Goal: Information Seeking & Learning: Learn about a topic

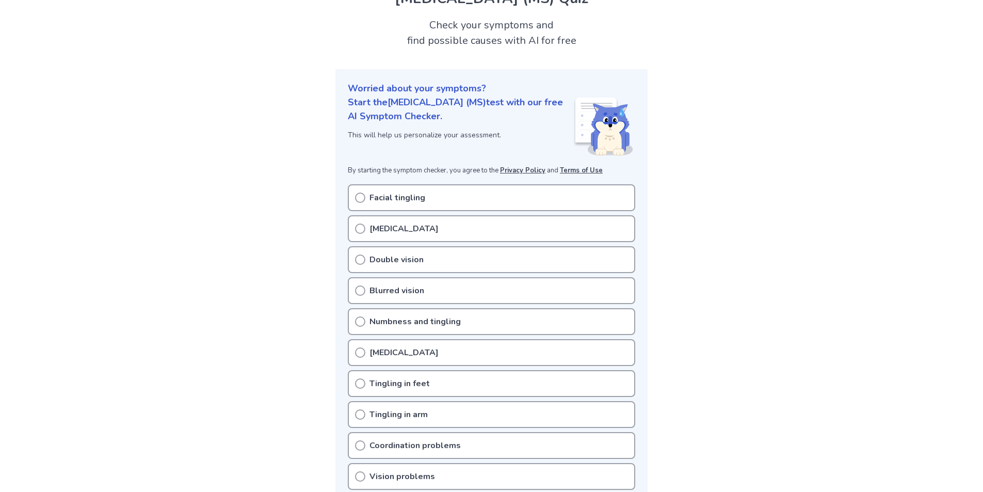
scroll to position [155, 0]
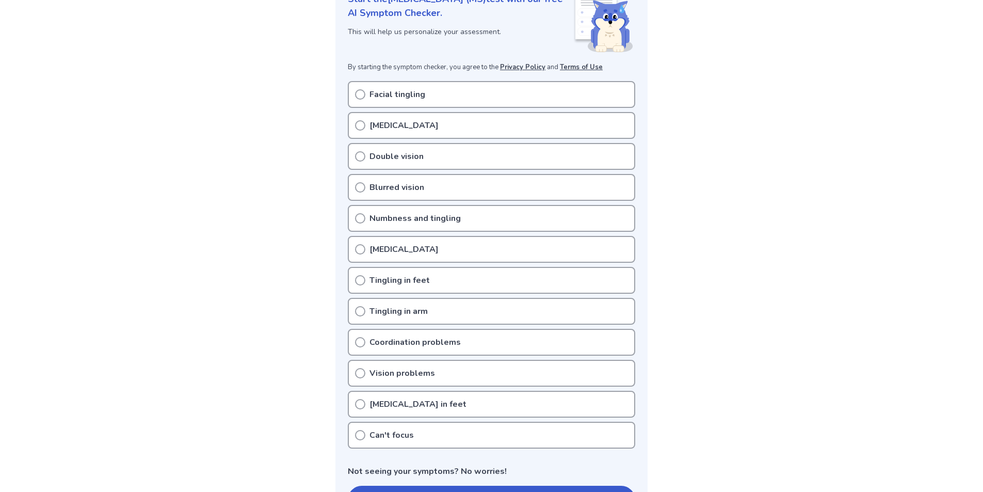
click at [359, 220] on icon at bounding box center [360, 218] width 10 height 10
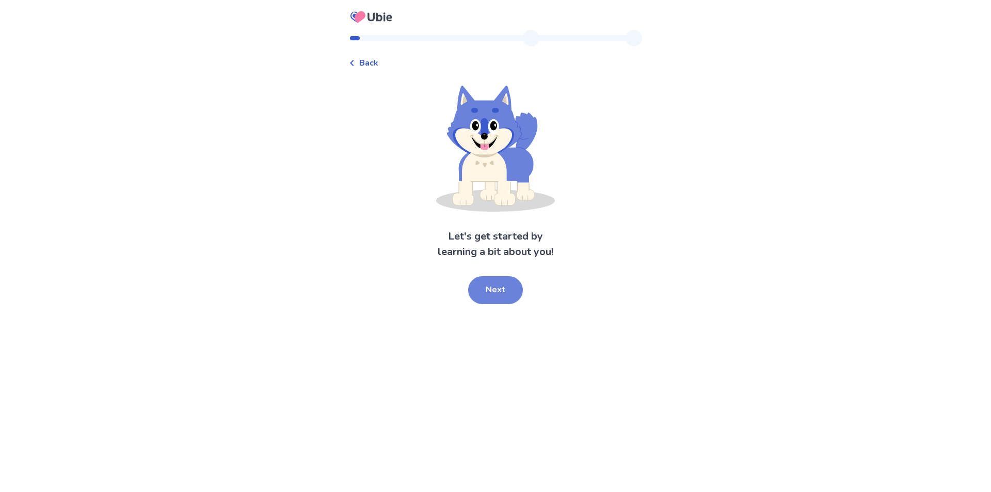
click at [491, 289] on button "Next" at bounding box center [495, 290] width 55 height 28
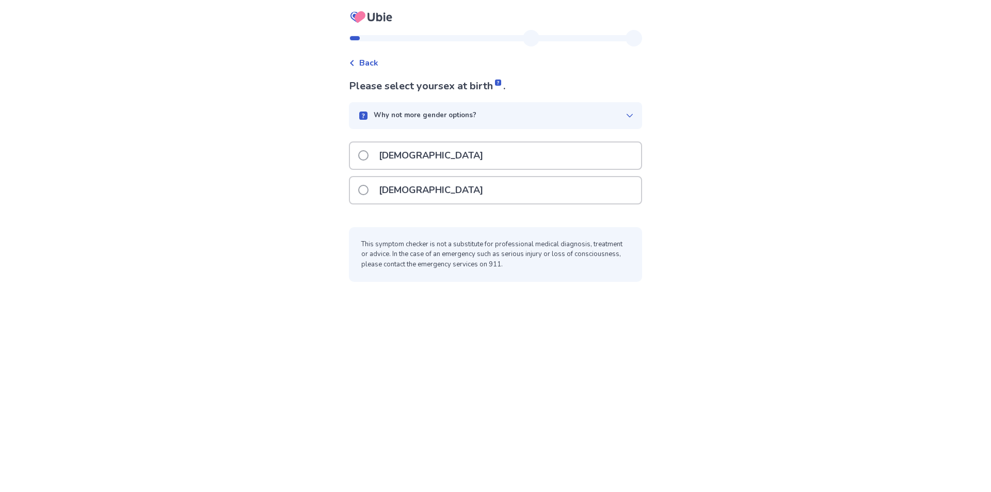
click at [364, 157] on span at bounding box center [363, 155] width 10 height 10
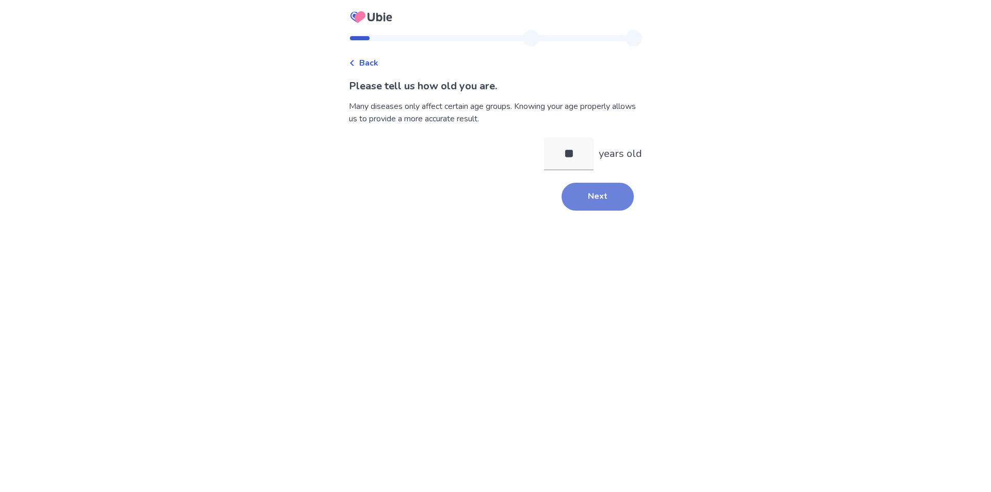
type input "**"
click at [589, 197] on button "Next" at bounding box center [597, 197] width 72 height 28
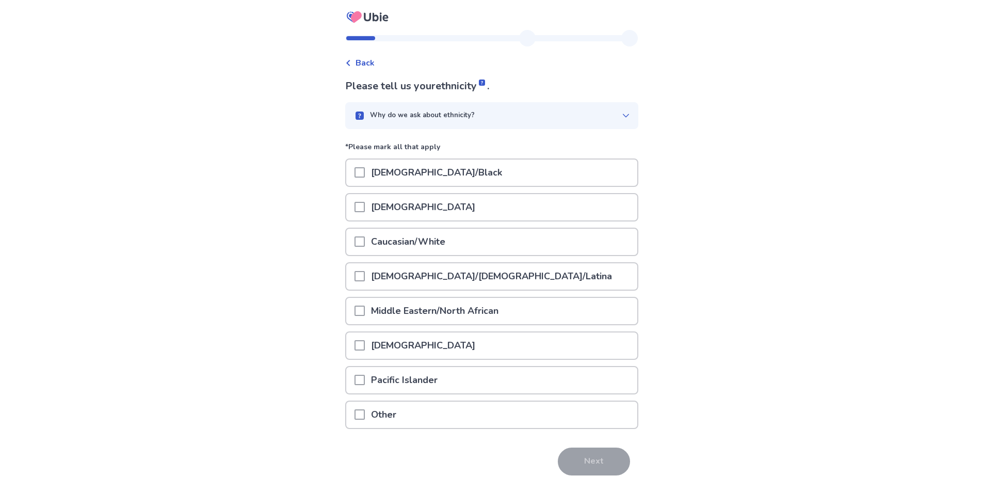
click at [361, 246] on span at bounding box center [359, 241] width 10 height 10
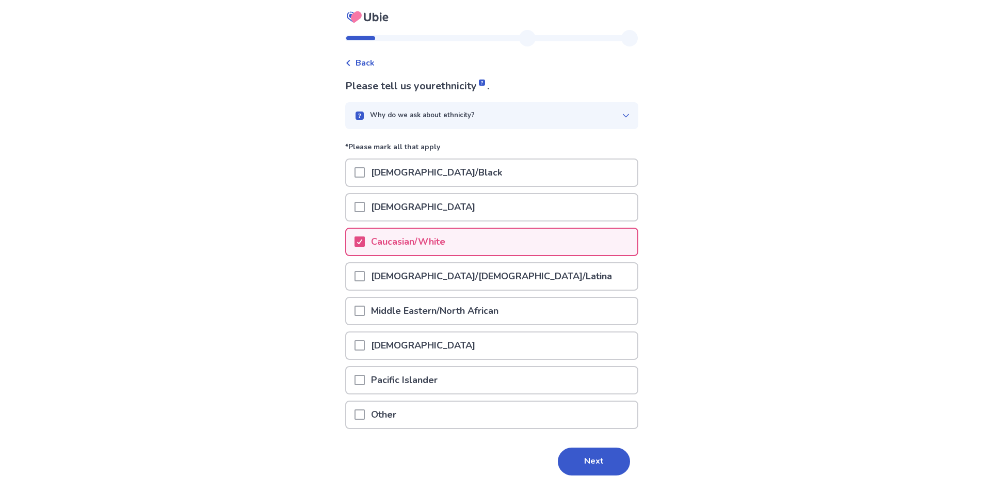
click at [593, 463] on button "Next" at bounding box center [594, 461] width 72 height 28
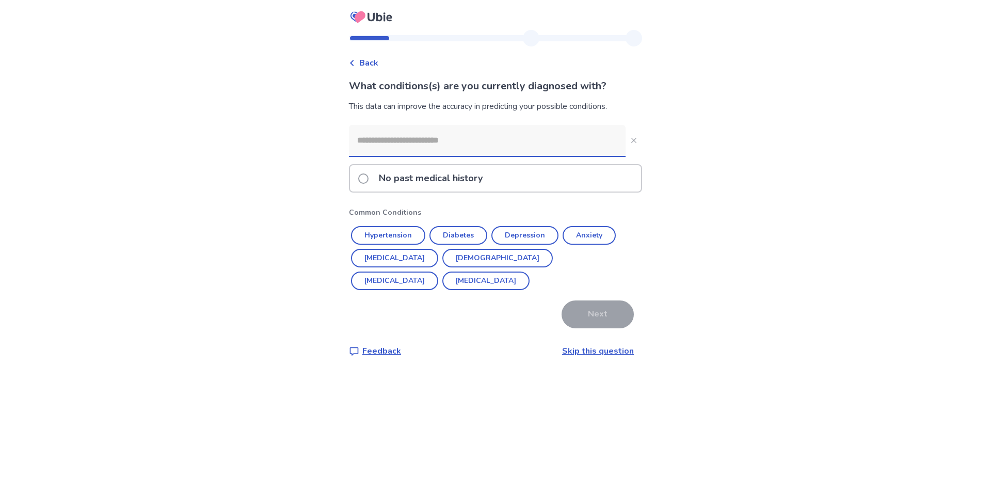
click at [382, 146] on input at bounding box center [487, 140] width 277 height 31
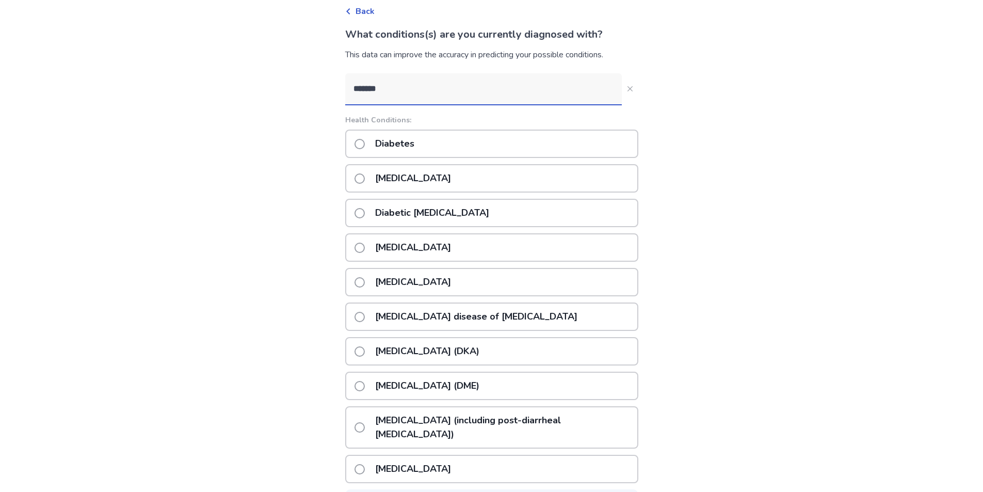
scroll to position [103, 0]
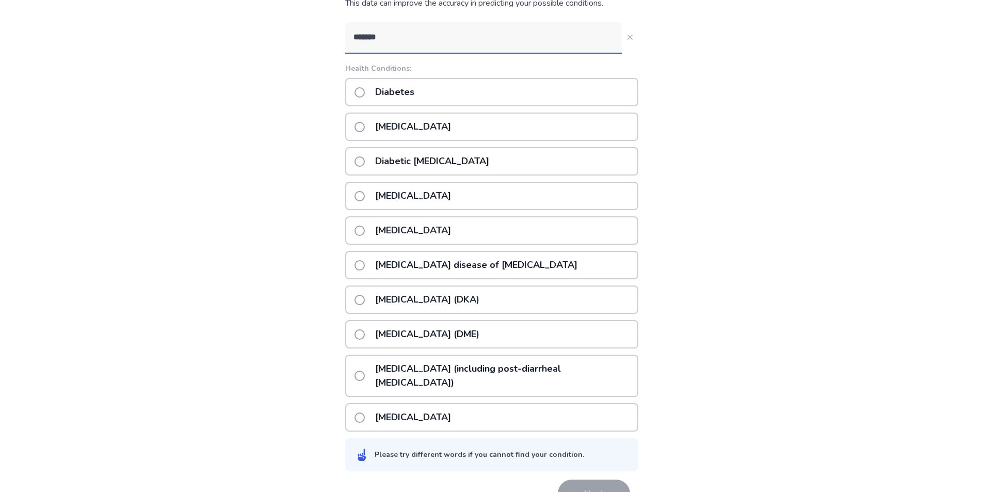
type input "*******"
click at [360, 92] on span at bounding box center [359, 92] width 10 height 10
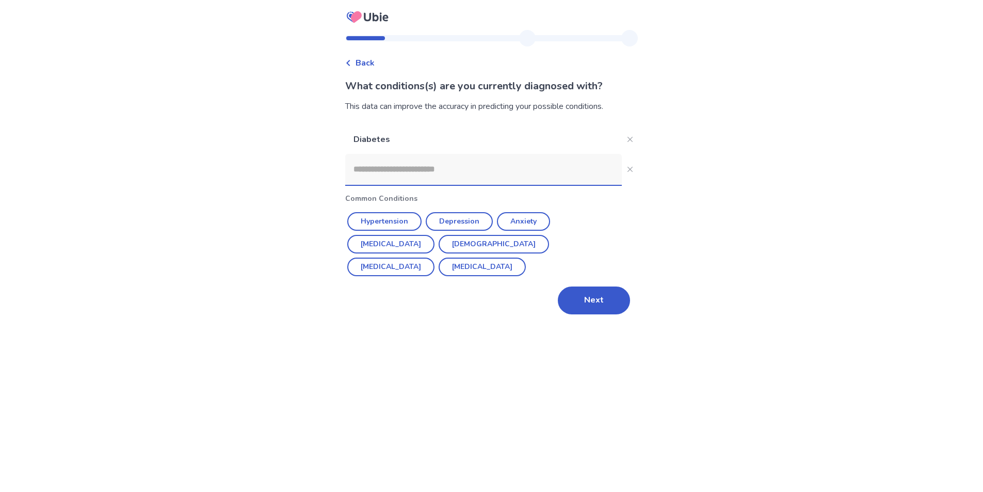
scroll to position [0, 0]
click at [426, 169] on input at bounding box center [487, 169] width 277 height 31
click at [521, 218] on button "Anxiety" at bounding box center [527, 221] width 53 height 19
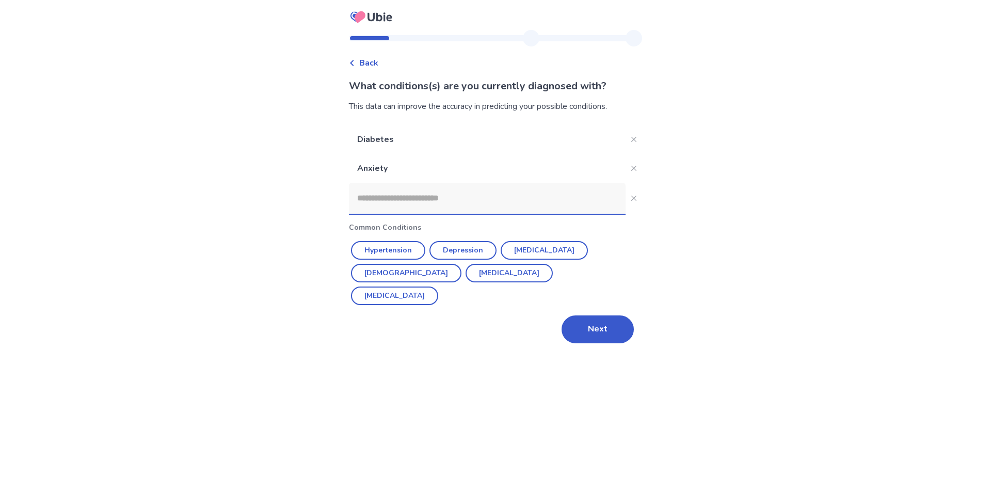
click at [407, 196] on input at bounding box center [487, 198] width 277 height 31
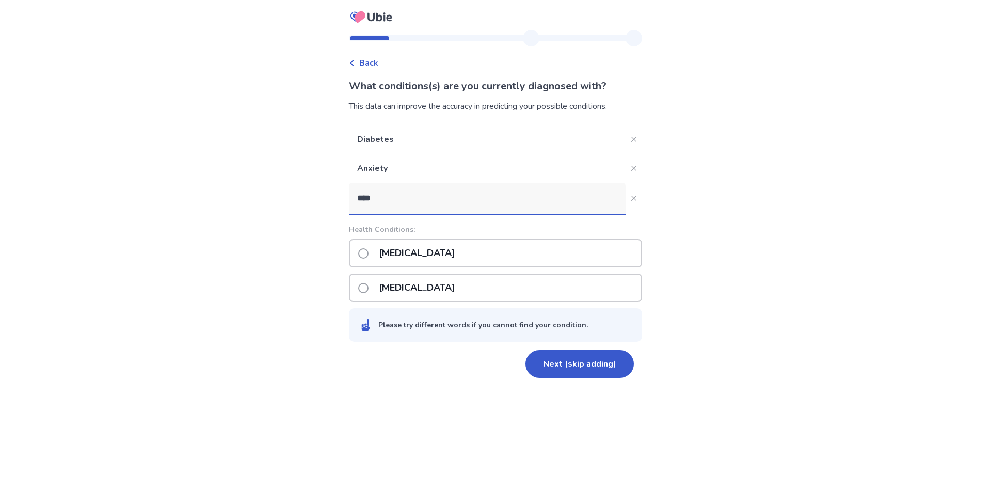
type input "****"
click at [361, 253] on span at bounding box center [363, 253] width 10 height 10
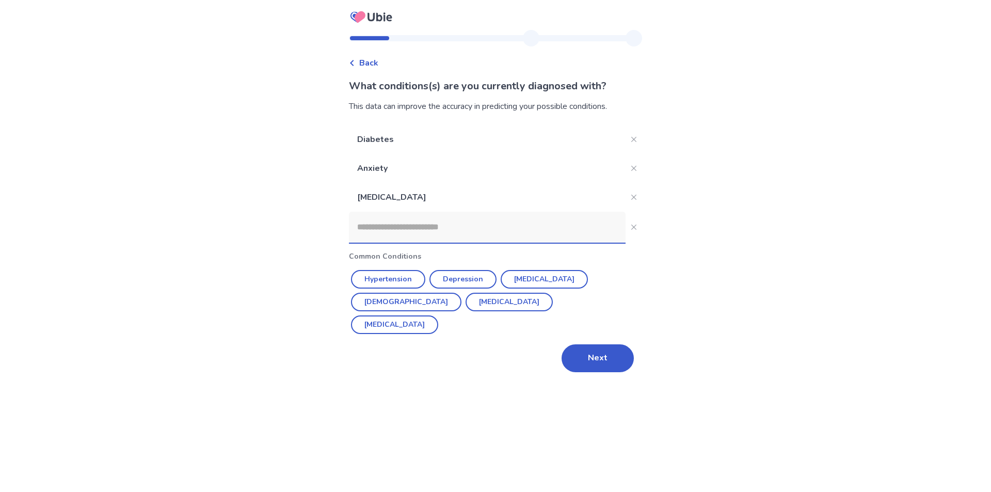
click at [384, 228] on input at bounding box center [487, 227] width 277 height 31
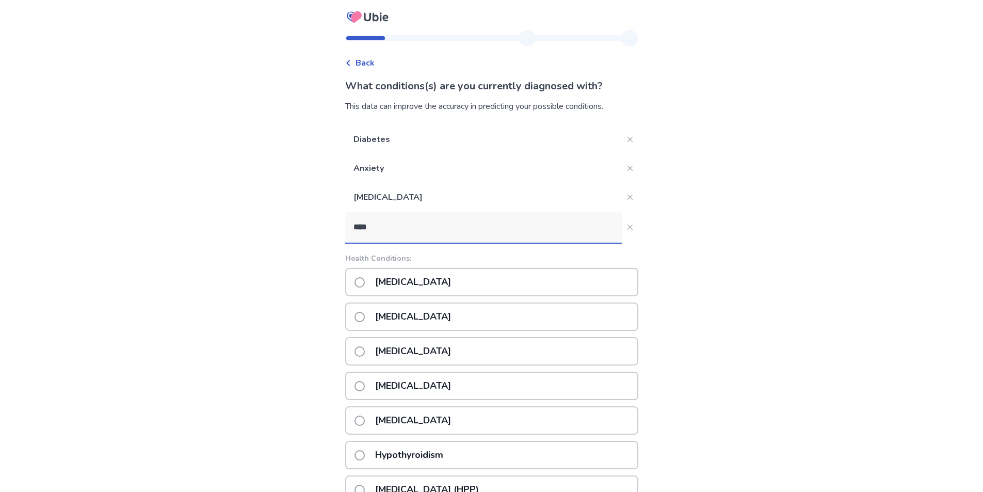
type input "****"
click at [359, 455] on span at bounding box center [359, 455] width 10 height 10
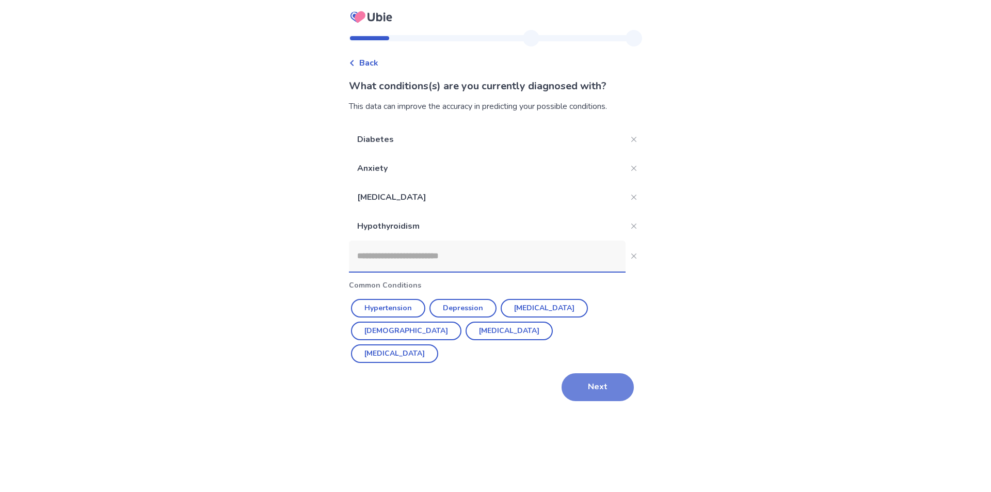
click at [588, 373] on button "Next" at bounding box center [597, 387] width 72 height 28
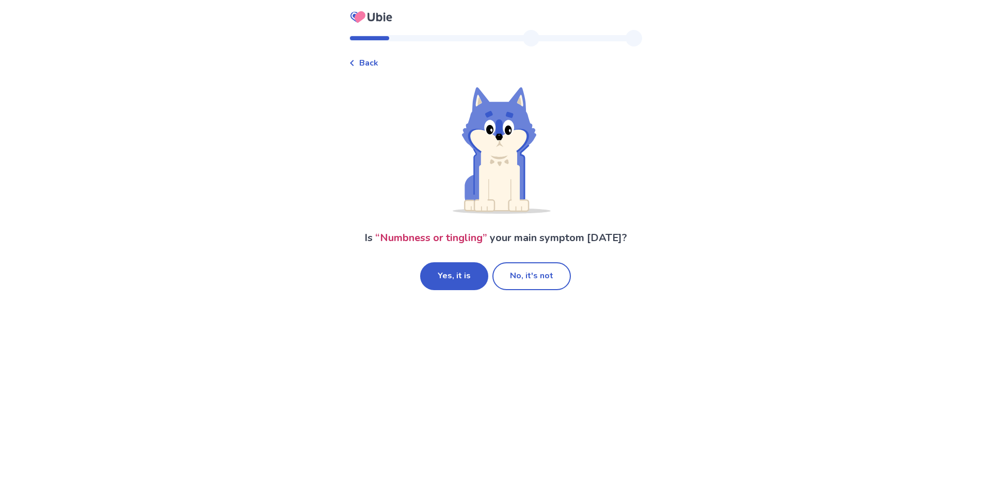
click at [529, 272] on button "No, it's not" at bounding box center [531, 276] width 78 height 28
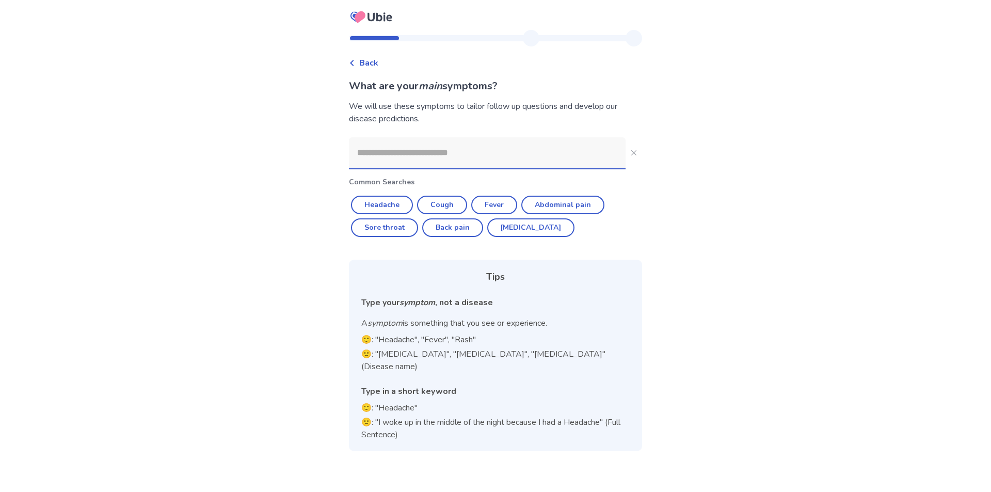
click at [424, 156] on input at bounding box center [487, 152] width 277 height 31
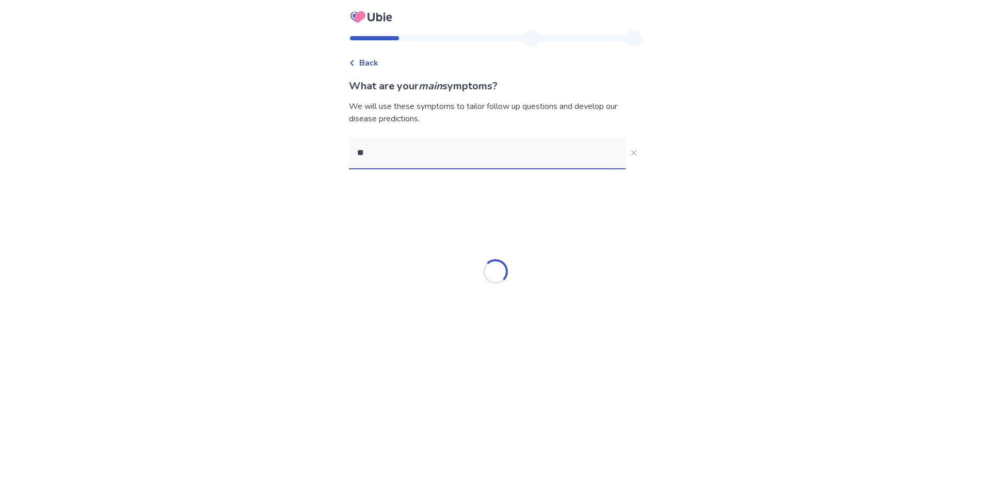
type input "*"
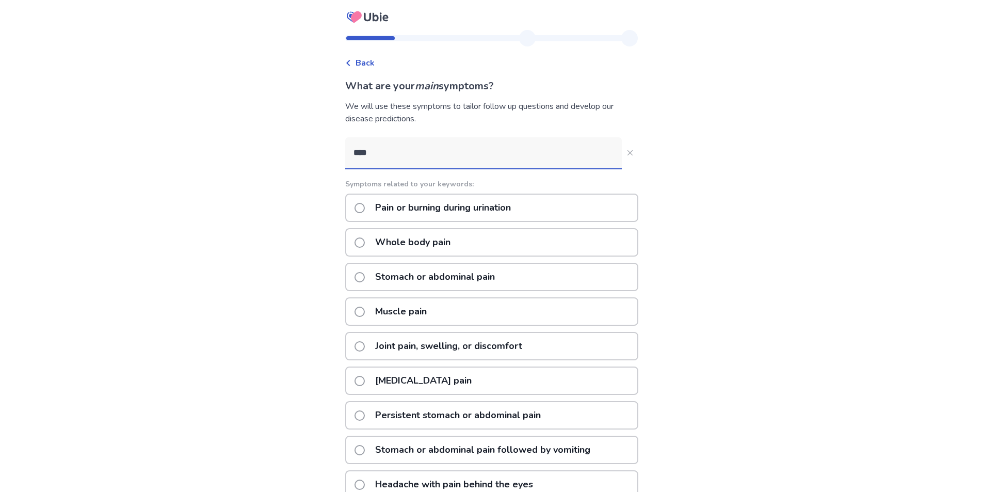
type input "****"
click at [357, 310] on span at bounding box center [359, 312] width 10 height 10
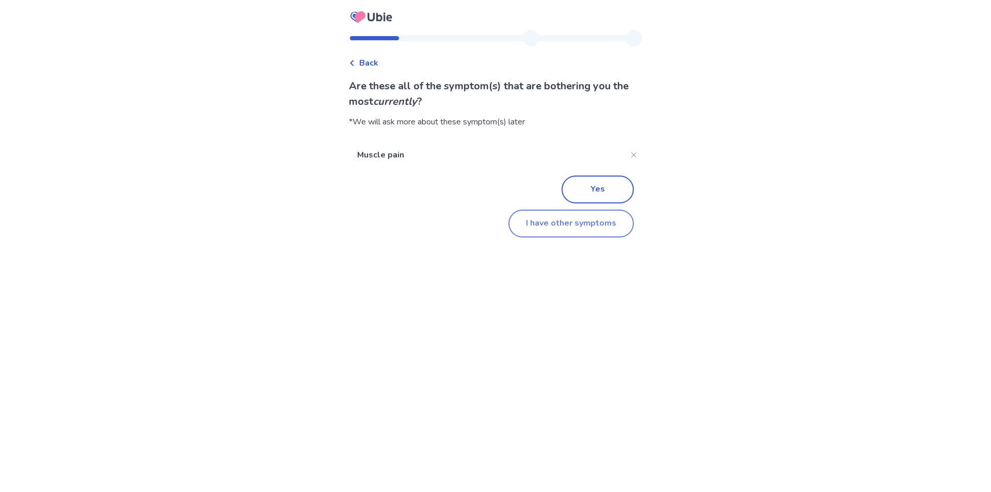
click at [569, 226] on button "I have other symptoms" at bounding box center [570, 223] width 125 height 28
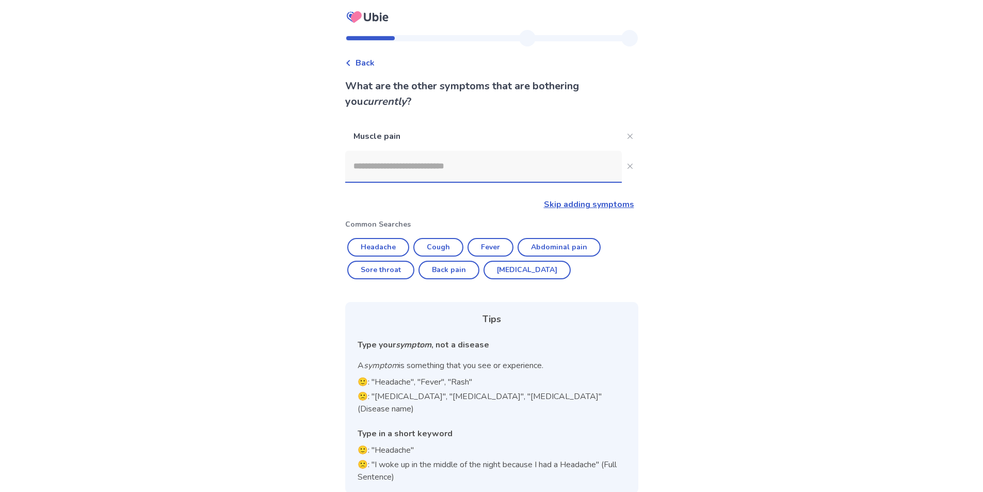
click at [458, 170] on input at bounding box center [483, 166] width 277 height 31
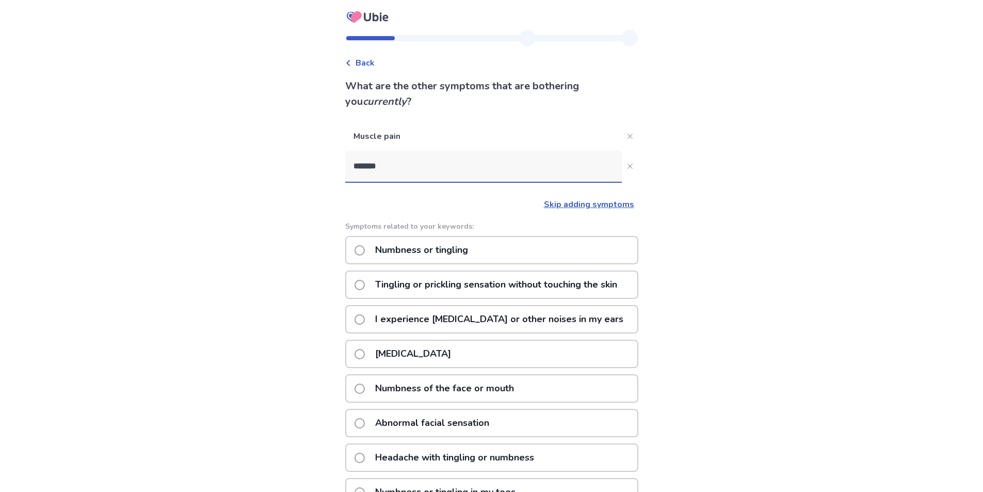
type input "********"
click at [388, 254] on p "Numbness or tingling" at bounding box center [421, 250] width 105 height 26
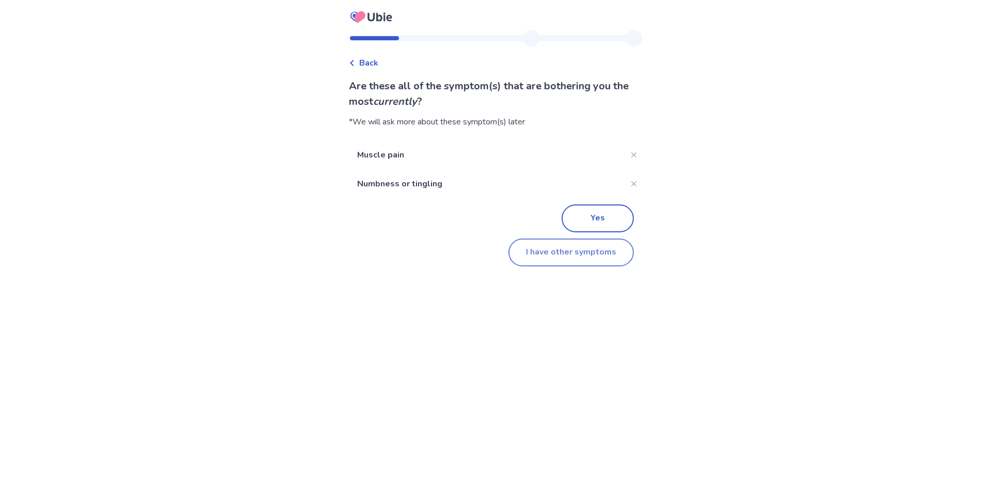
click at [585, 256] on button "I have other symptoms" at bounding box center [570, 252] width 125 height 28
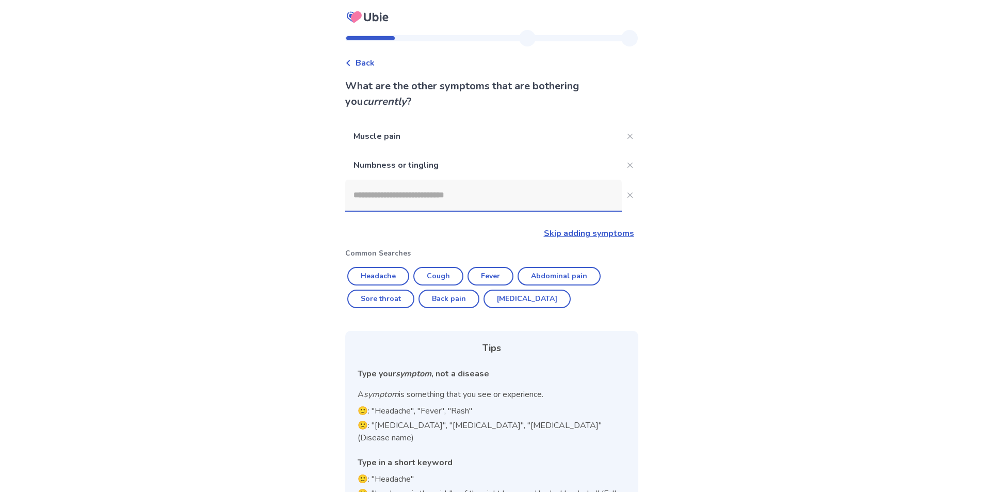
click at [474, 204] on input at bounding box center [483, 195] width 277 height 31
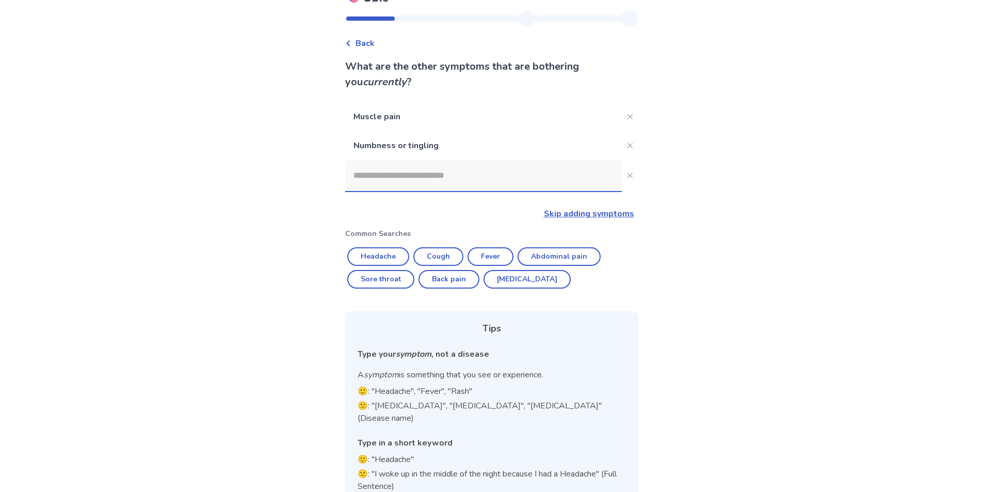
scroll to position [30, 0]
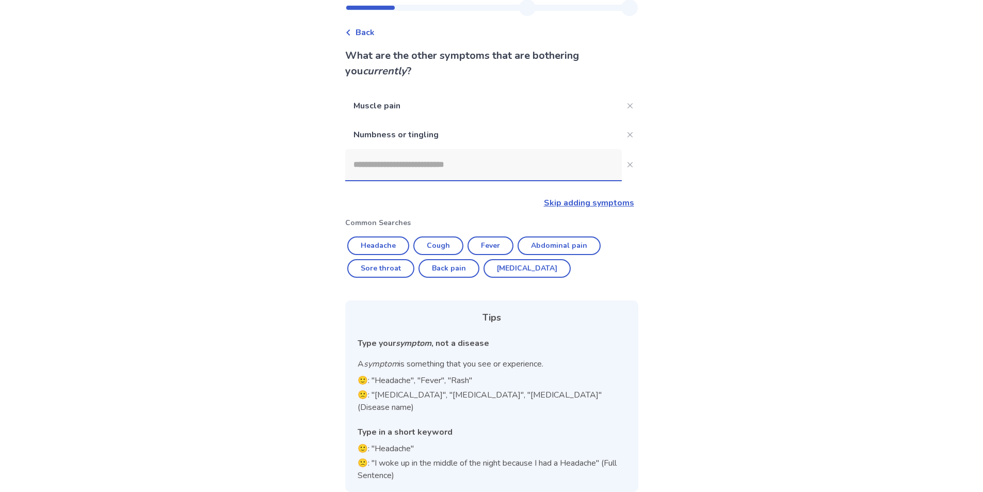
click at [602, 204] on link "Skip adding symptoms" at bounding box center [589, 202] width 90 height 11
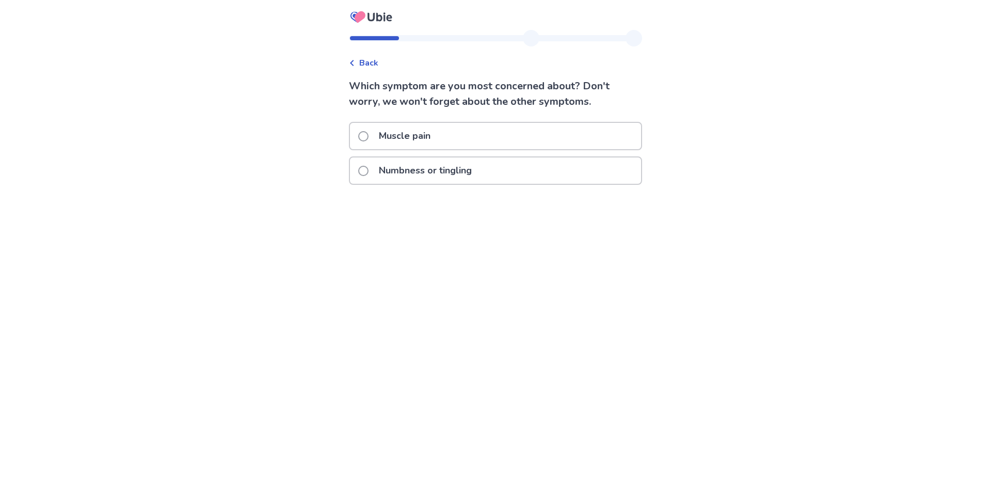
click at [363, 170] on span at bounding box center [363, 171] width 10 height 10
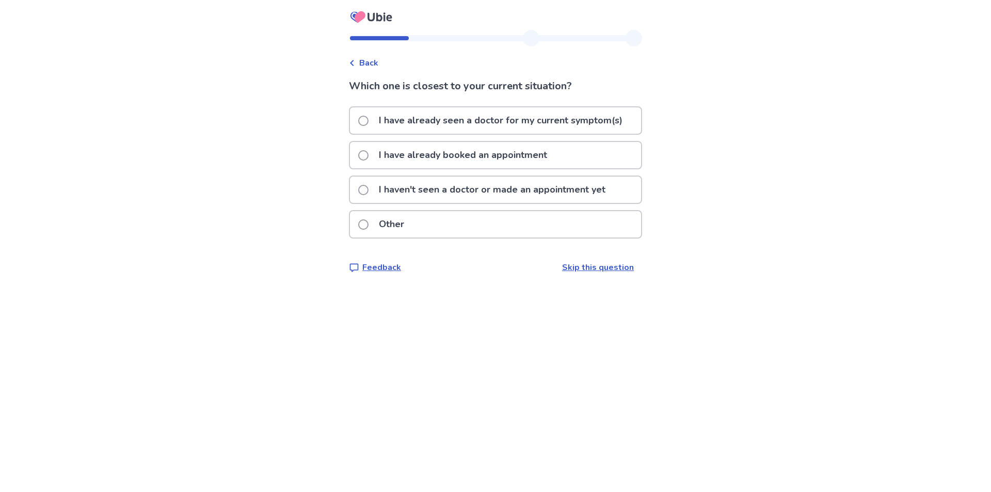
click at [365, 189] on span at bounding box center [363, 190] width 10 height 10
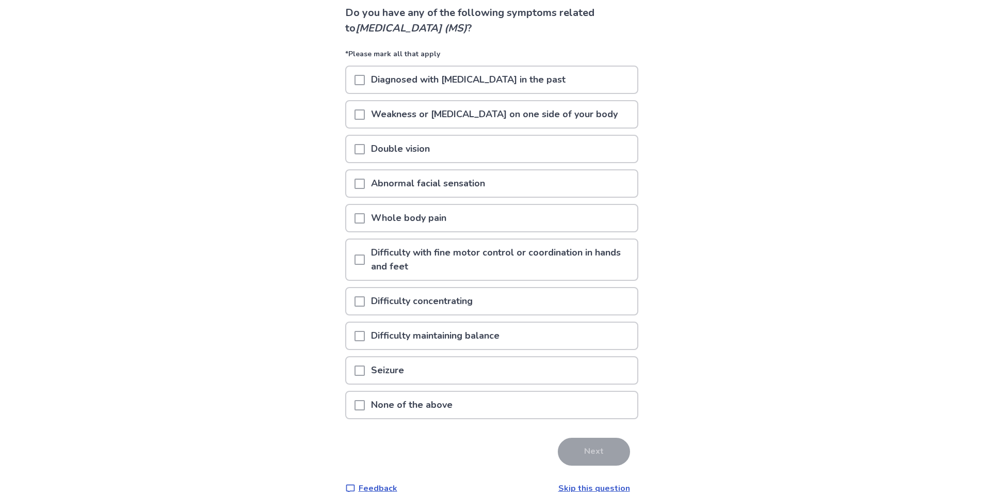
scroll to position [92, 0]
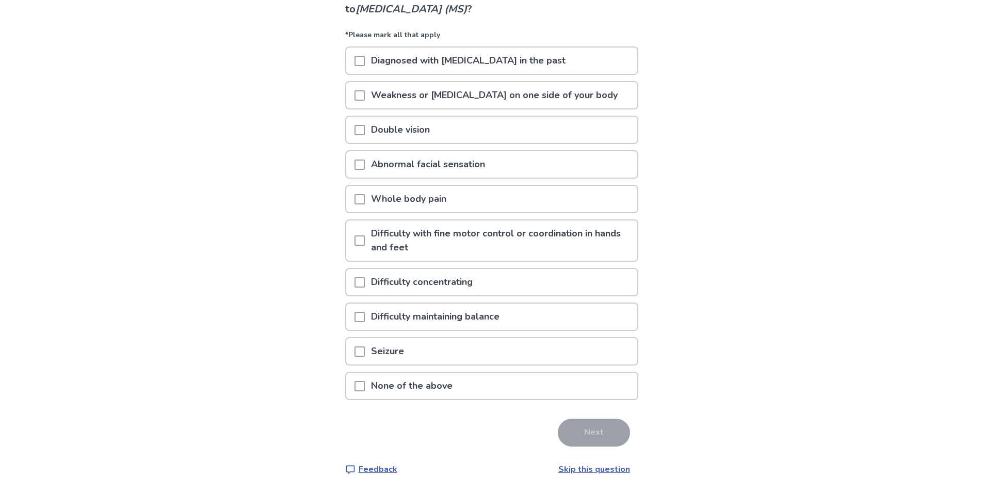
click at [357, 199] on span at bounding box center [359, 199] width 10 height 10
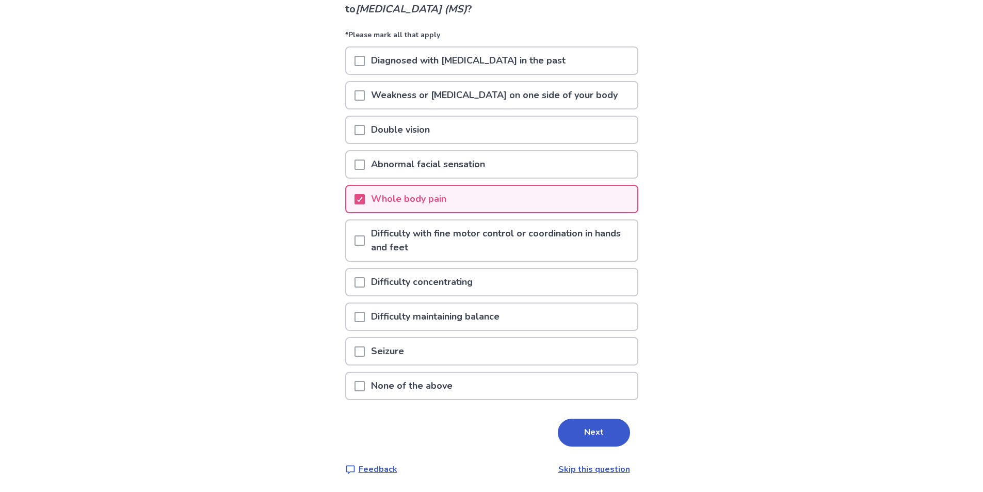
click at [360, 281] on span at bounding box center [359, 282] width 10 height 10
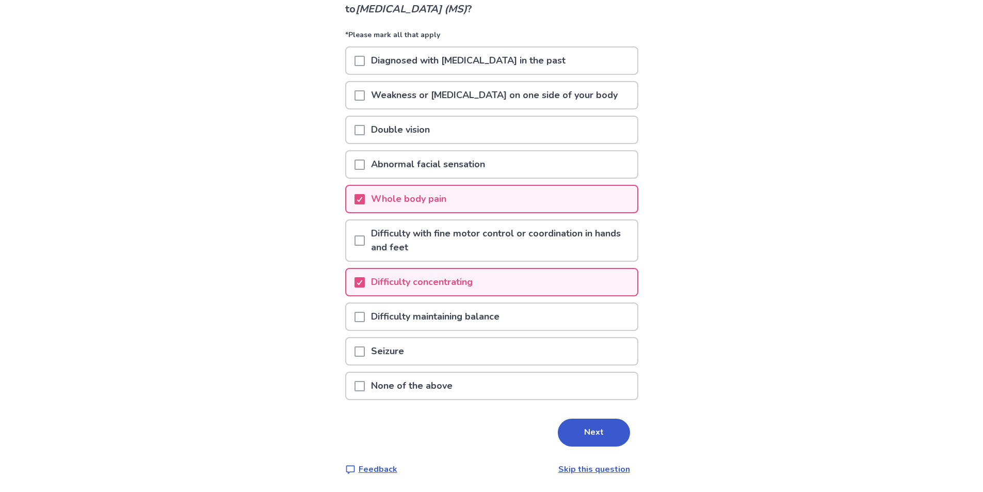
click at [360, 316] on span at bounding box center [359, 317] width 10 height 10
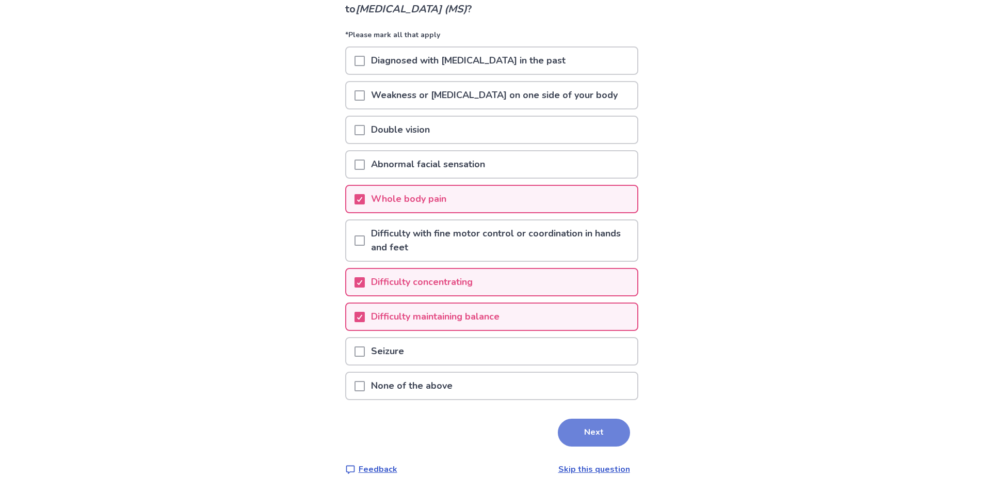
click at [593, 429] on button "Next" at bounding box center [594, 432] width 72 height 28
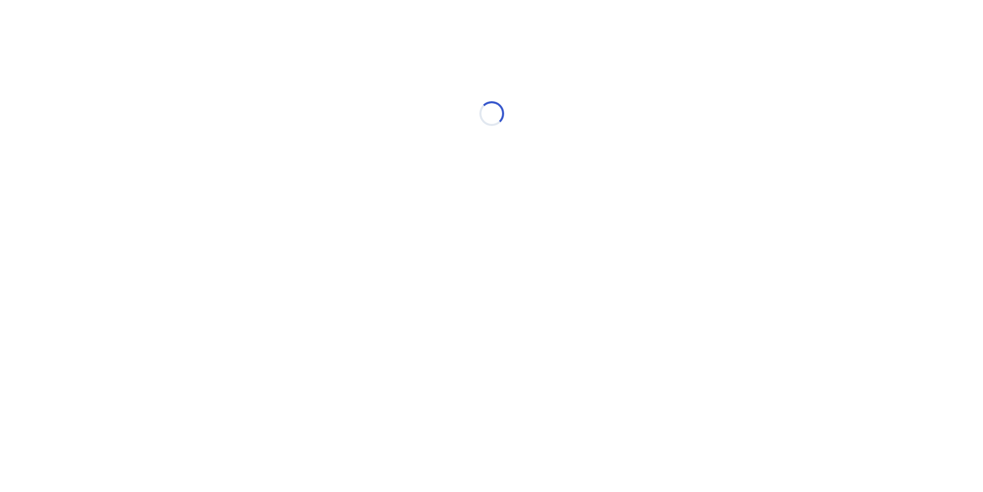
scroll to position [0, 0]
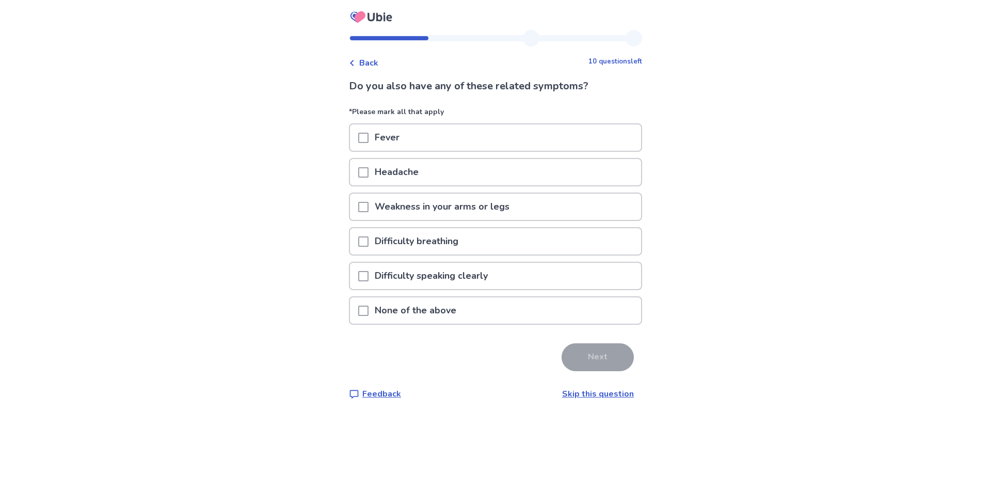
click at [360, 211] on span at bounding box center [363, 207] width 10 height 10
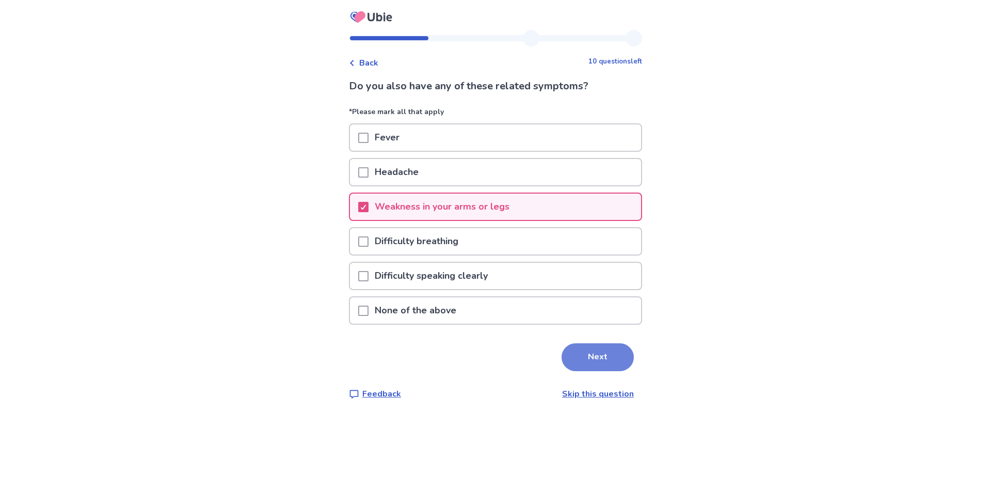
click at [608, 352] on button "Next" at bounding box center [597, 357] width 72 height 28
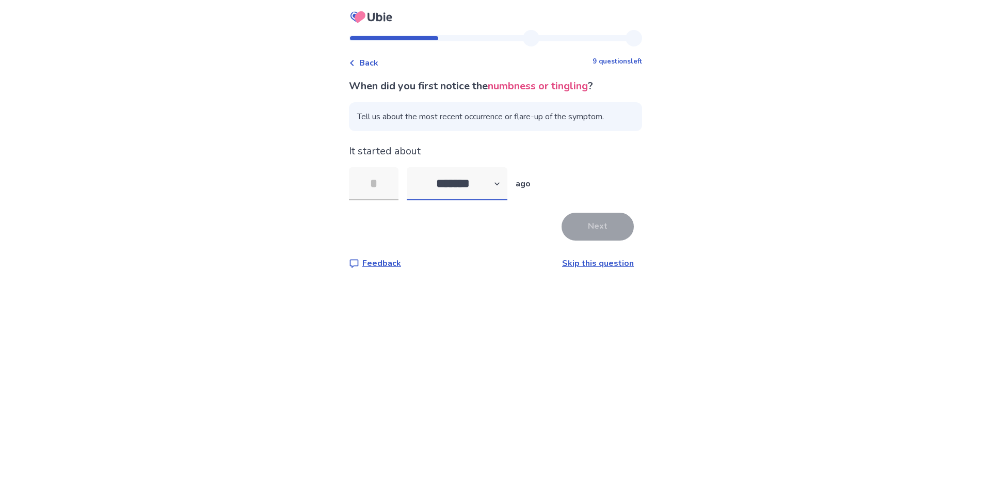
click at [465, 186] on select "******* ****** ******* ******** *******" at bounding box center [457, 183] width 101 height 33
select select "*"
click at [407, 167] on select "******* ****** ******* ******** *******" at bounding box center [457, 183] width 101 height 33
click at [388, 184] on input "tel" at bounding box center [374, 183] width 50 height 33
type input "*"
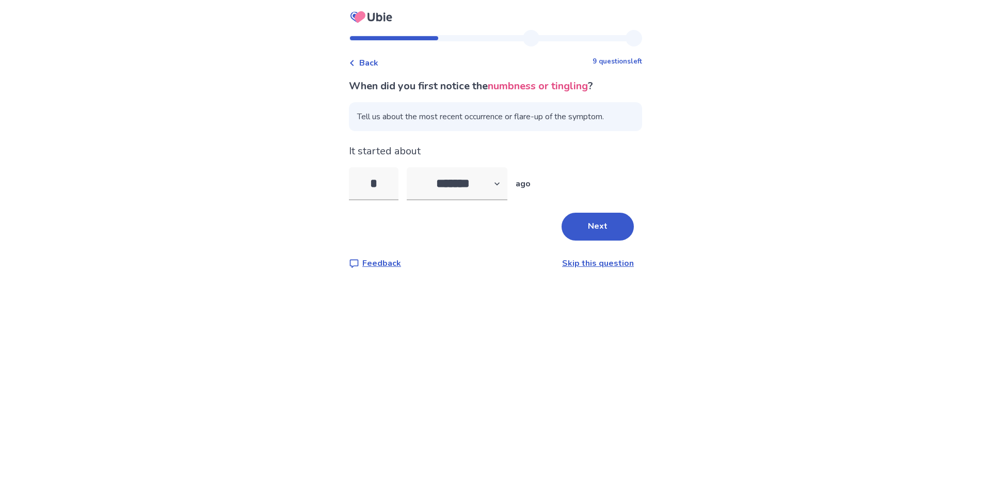
click at [603, 221] on button "Next" at bounding box center [597, 227] width 72 height 28
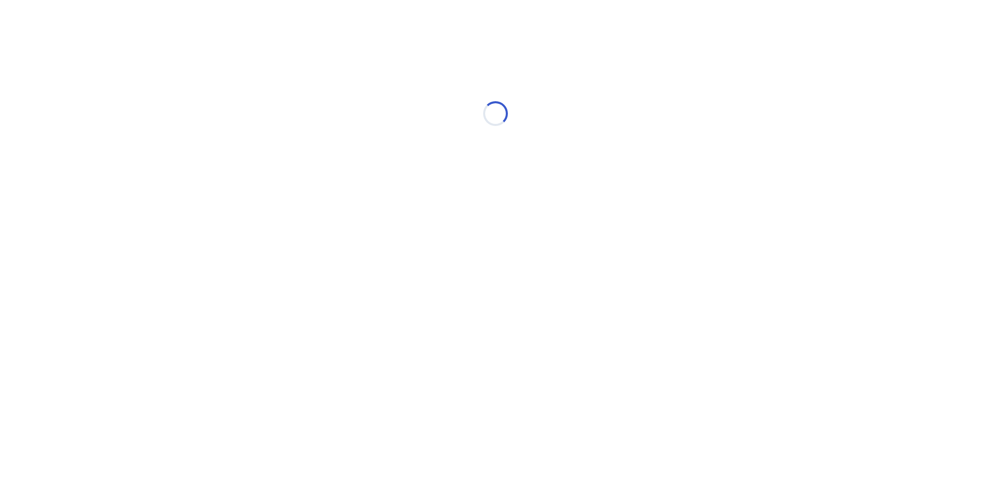
select select "*"
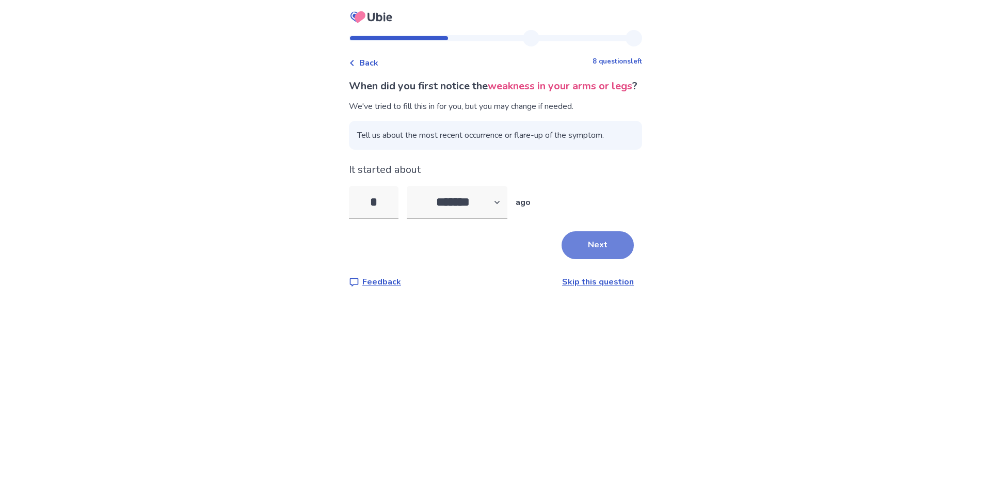
click at [604, 243] on button "Next" at bounding box center [597, 245] width 72 height 28
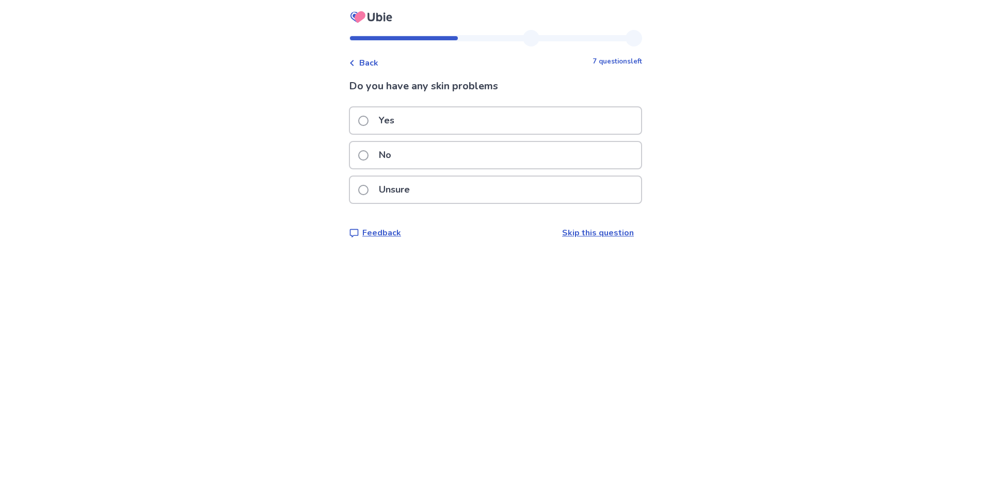
click at [360, 119] on span at bounding box center [363, 121] width 10 height 10
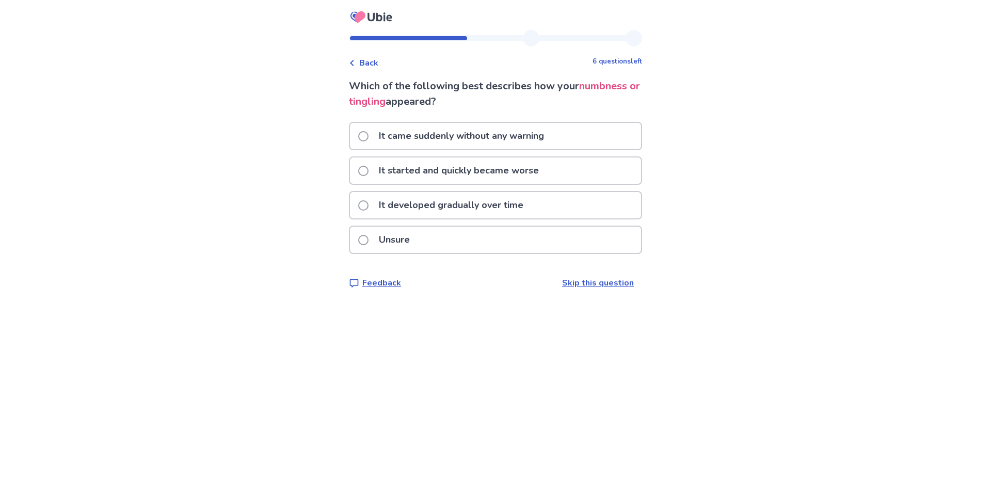
click at [366, 208] on span at bounding box center [363, 205] width 10 height 10
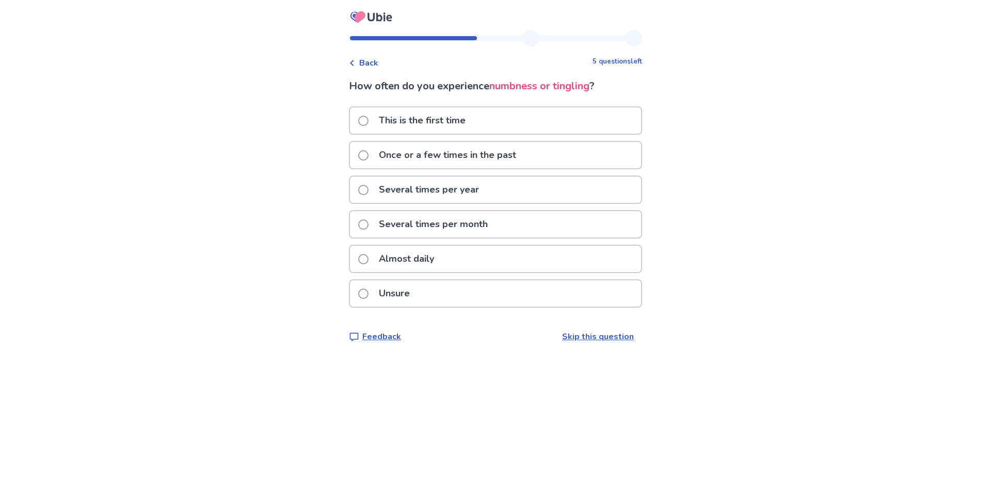
click at [367, 257] on span at bounding box center [363, 259] width 10 height 10
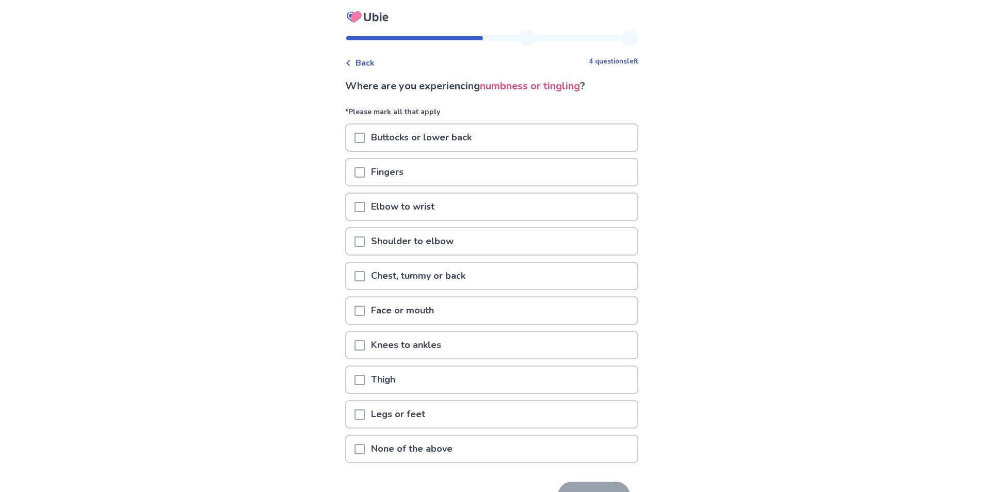
click at [357, 174] on span at bounding box center [359, 172] width 10 height 10
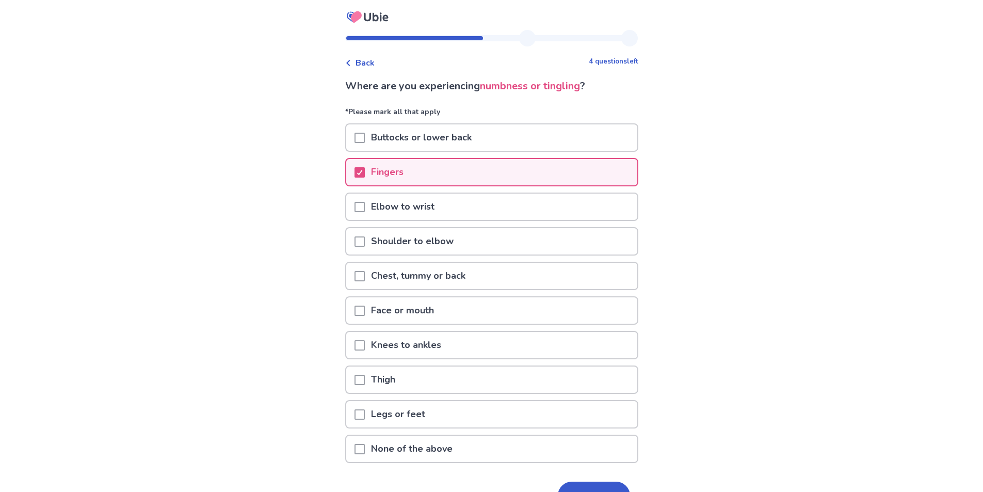
click at [360, 346] on span at bounding box center [359, 345] width 10 height 10
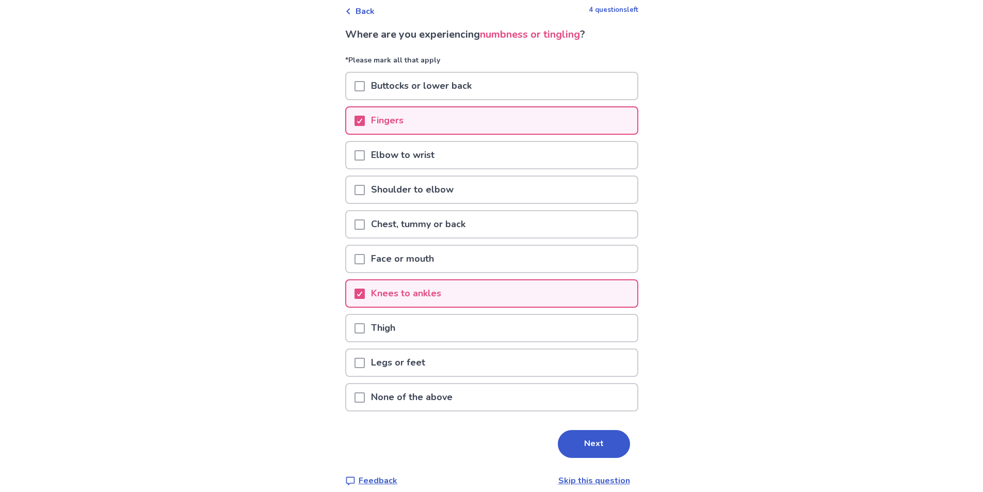
scroll to position [63, 0]
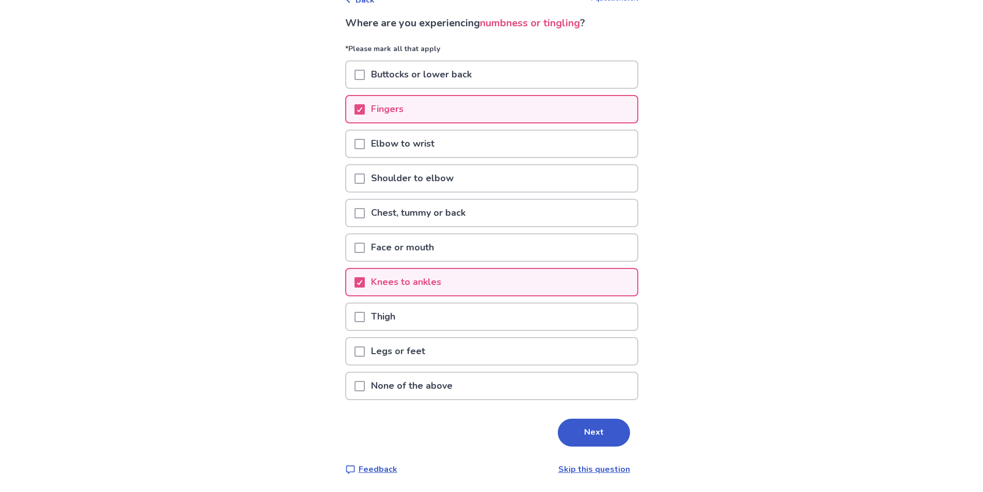
click at [359, 315] on span at bounding box center [359, 317] width 10 height 10
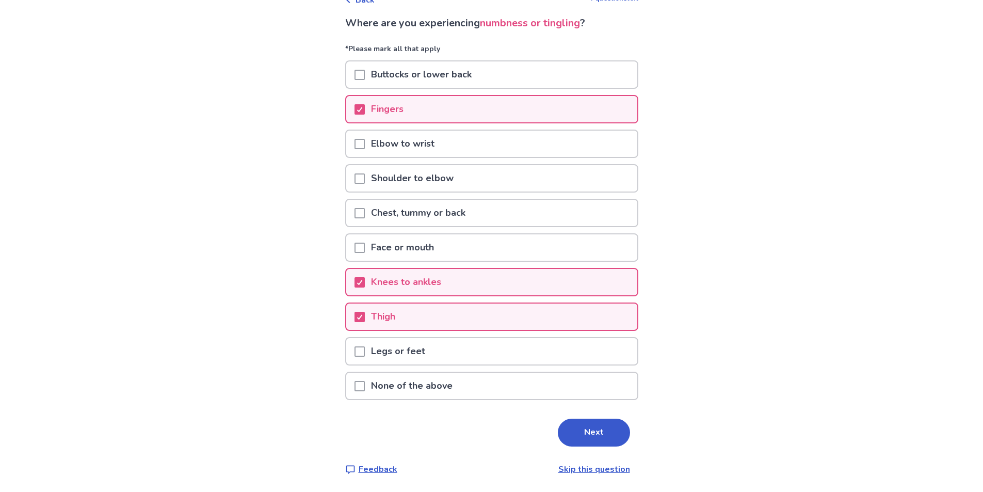
click at [358, 351] on span at bounding box center [359, 351] width 10 height 10
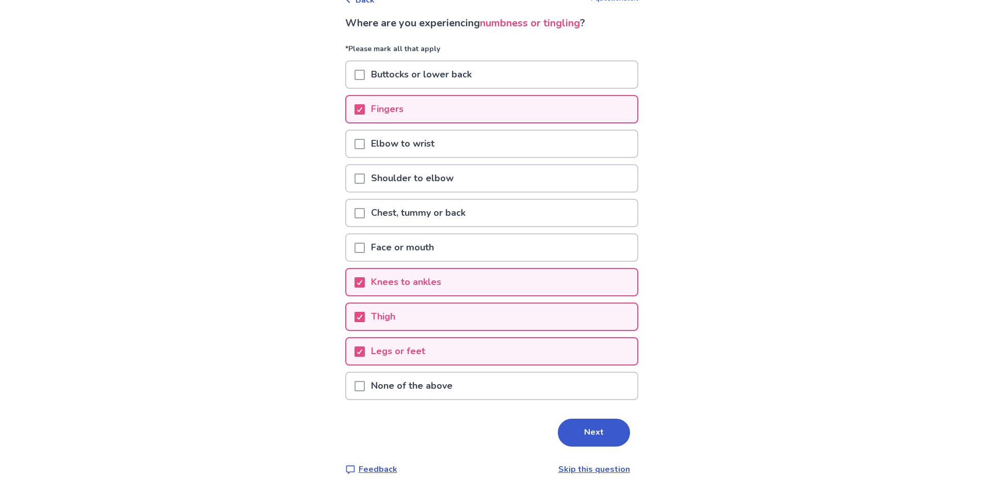
click at [358, 142] on span at bounding box center [359, 144] width 10 height 10
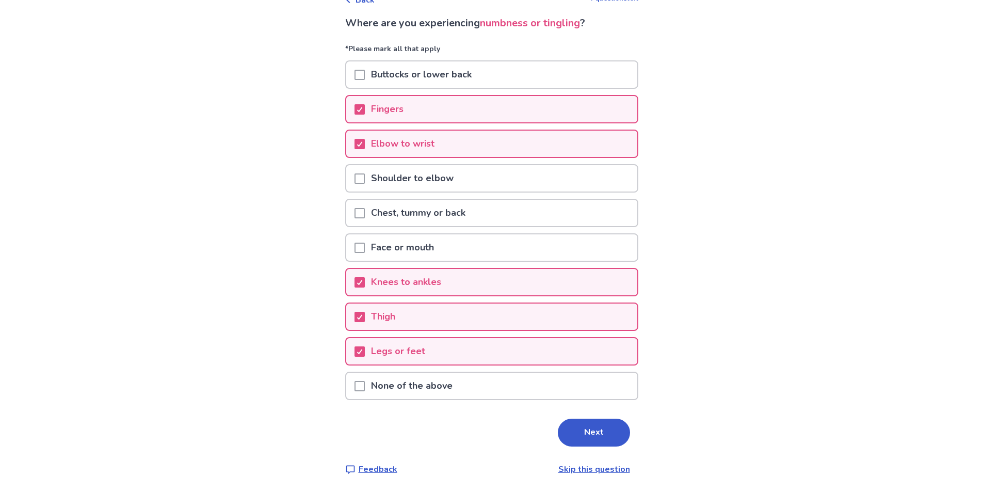
click at [359, 216] on span at bounding box center [359, 213] width 10 height 10
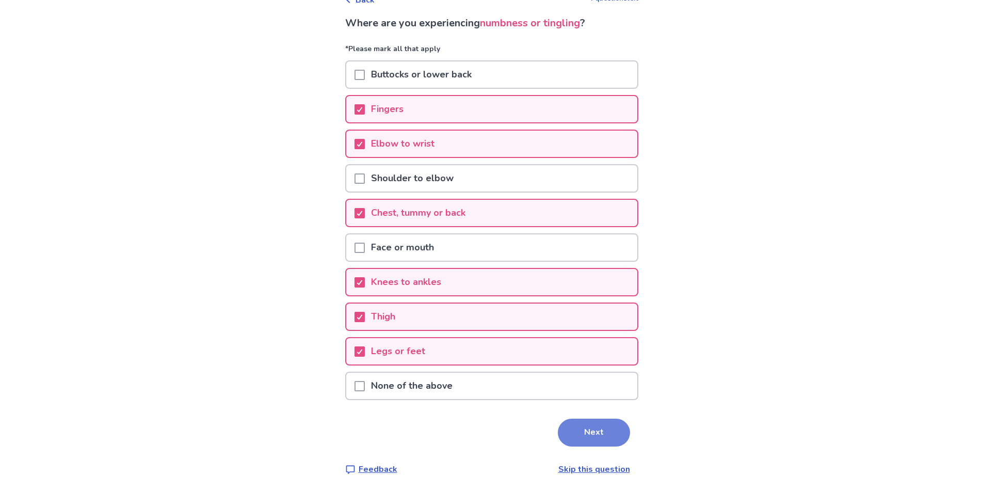
click at [609, 436] on button "Next" at bounding box center [594, 432] width 72 height 28
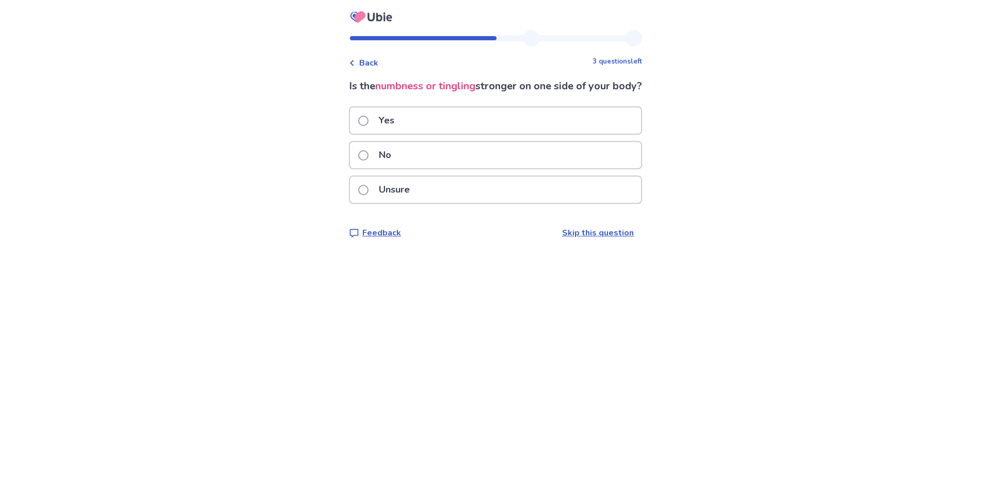
click at [362, 195] on span at bounding box center [363, 190] width 10 height 10
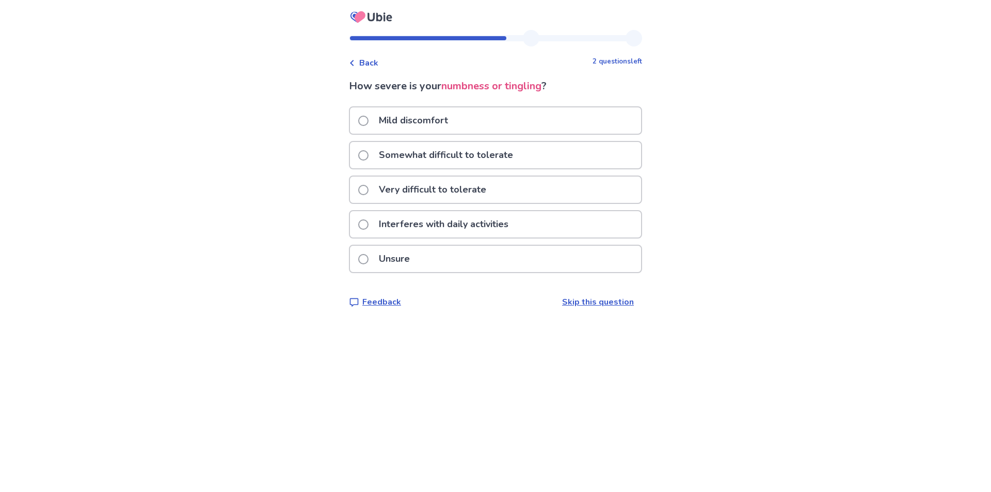
click at [364, 119] on span at bounding box center [363, 121] width 10 height 10
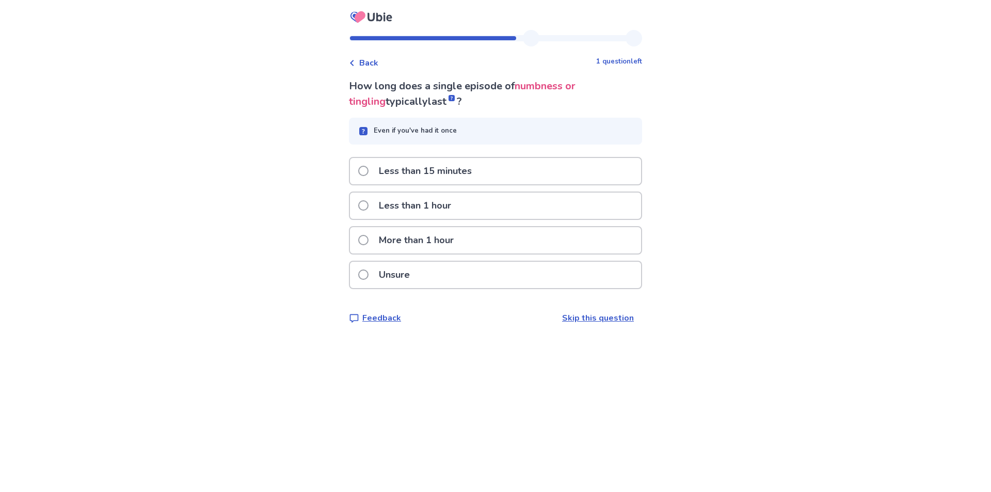
click at [367, 239] on span at bounding box center [363, 240] width 10 height 10
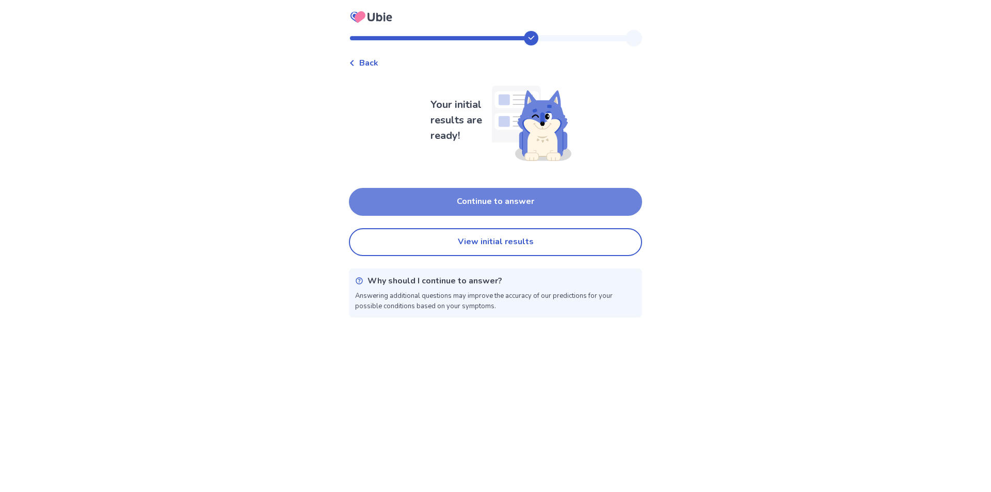
click at [514, 202] on button "Continue to answer" at bounding box center [495, 202] width 293 height 28
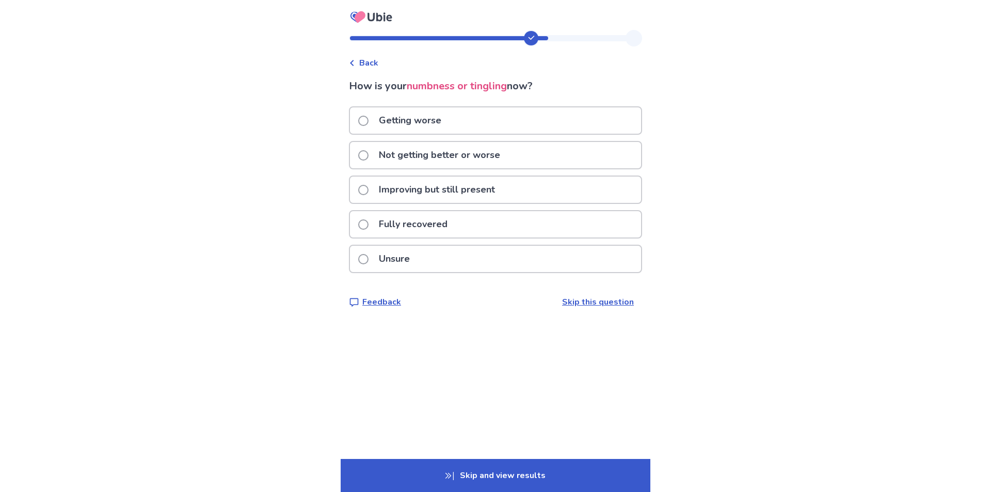
click at [366, 155] on span at bounding box center [363, 155] width 10 height 10
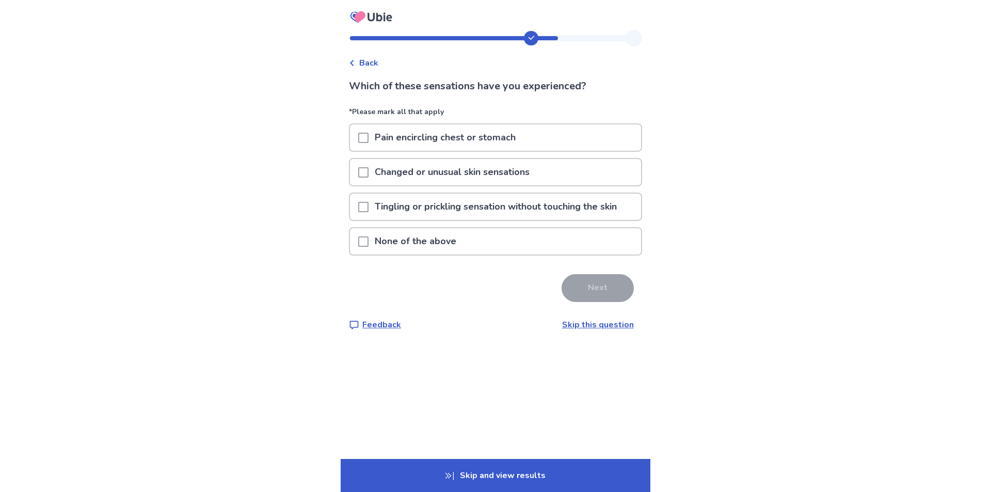
click at [365, 174] on span at bounding box center [363, 172] width 10 height 10
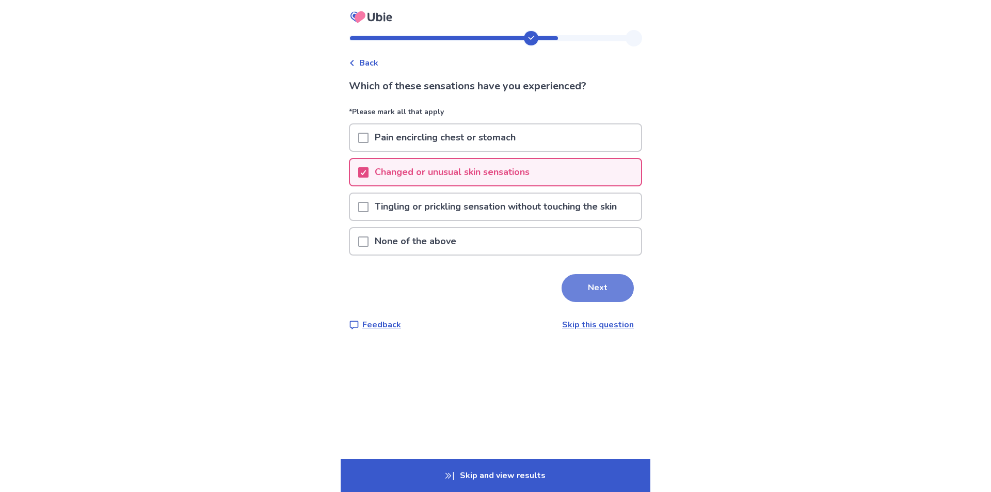
click at [598, 290] on button "Next" at bounding box center [597, 288] width 72 height 28
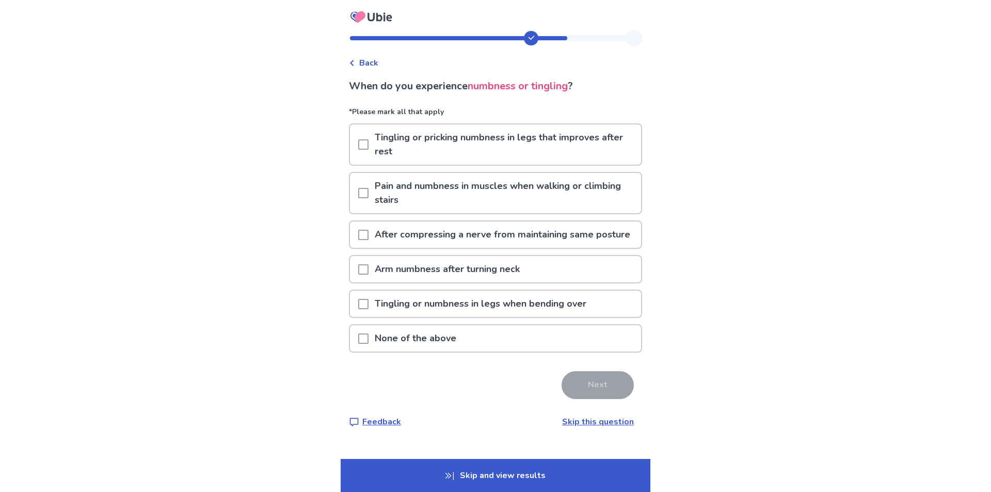
click at [366, 144] on span at bounding box center [363, 144] width 10 height 10
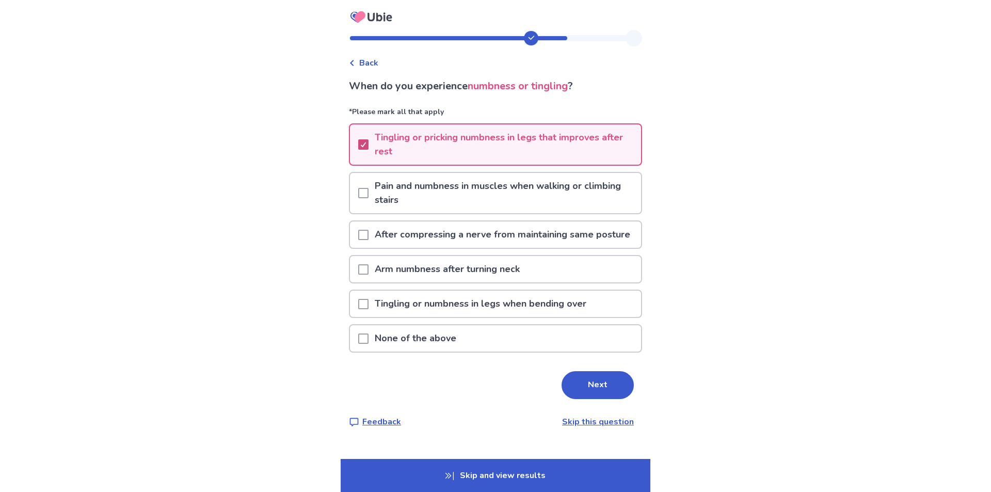
click at [362, 143] on icon at bounding box center [363, 144] width 6 height 5
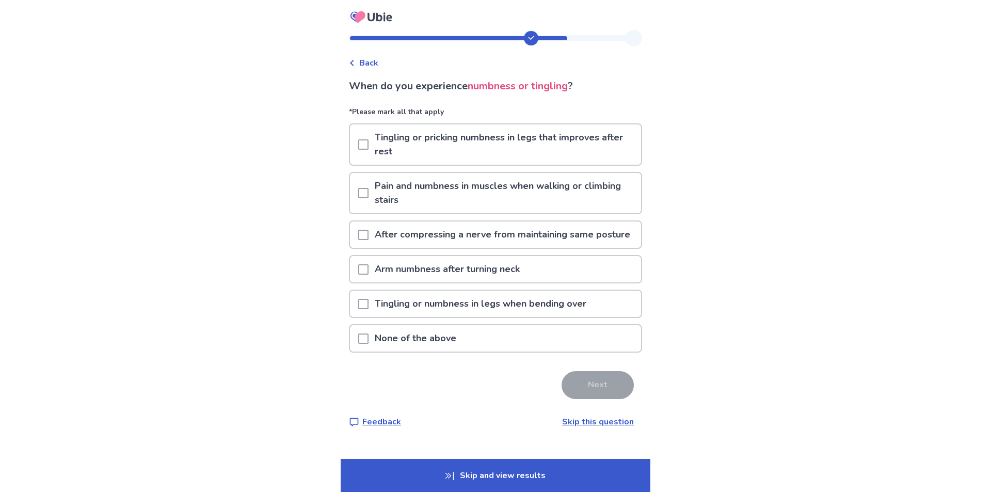
click at [363, 338] on span at bounding box center [363, 338] width 10 height 10
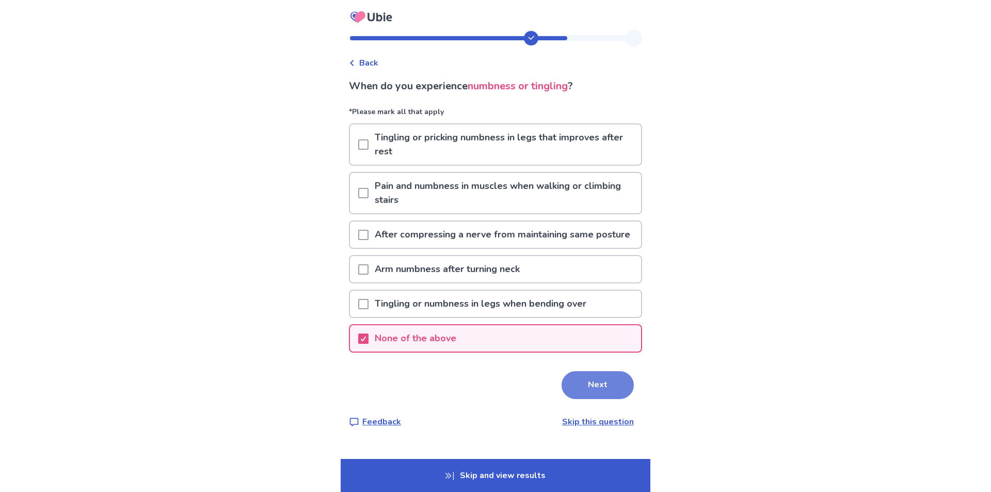
click at [602, 385] on button "Next" at bounding box center [597, 385] width 72 height 28
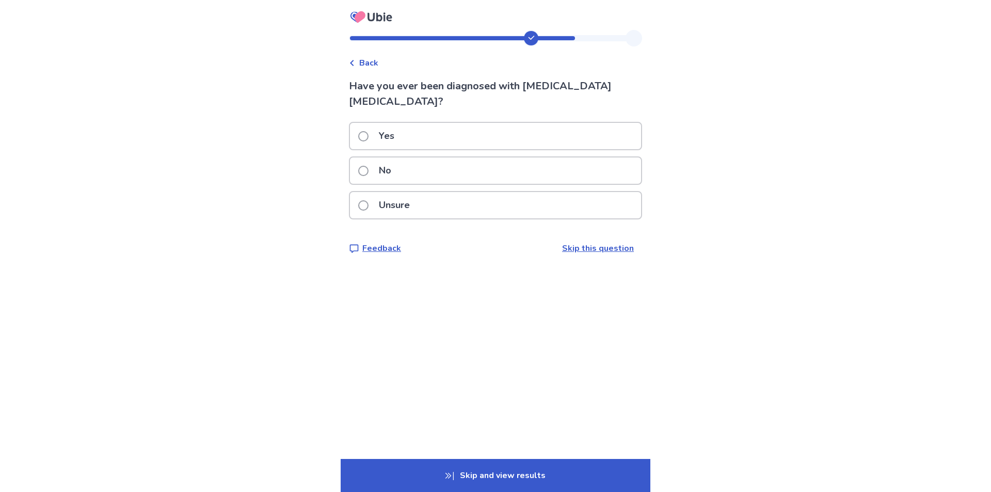
click at [368, 131] on span at bounding box center [363, 136] width 10 height 10
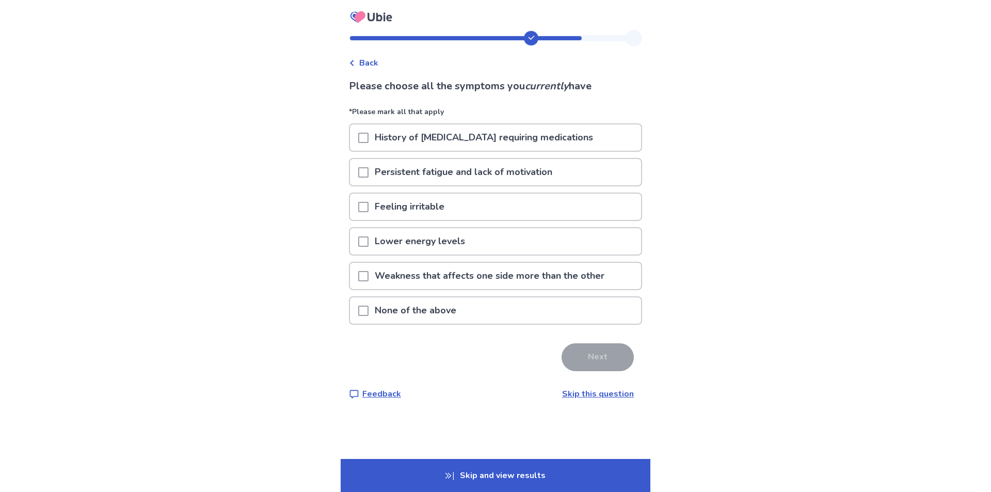
click at [361, 139] on span at bounding box center [363, 138] width 10 height 10
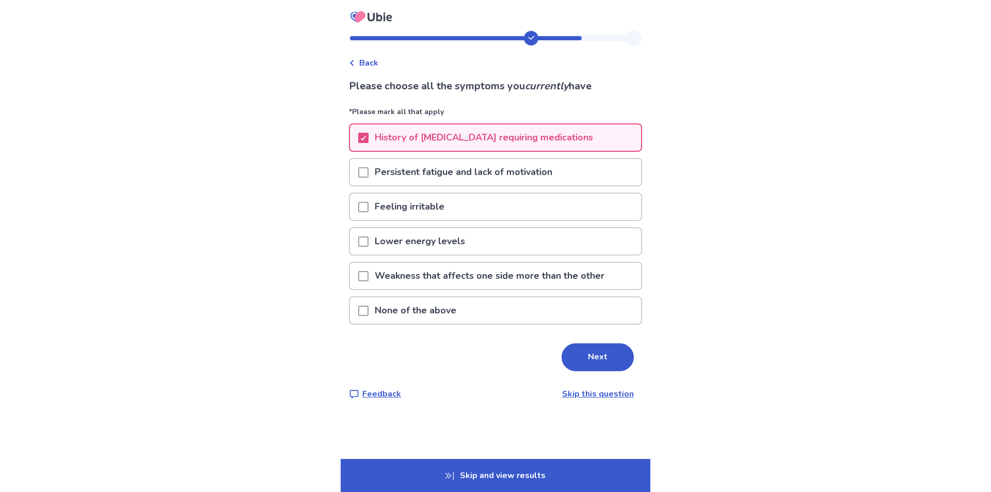
click at [362, 170] on span at bounding box center [363, 172] width 10 height 10
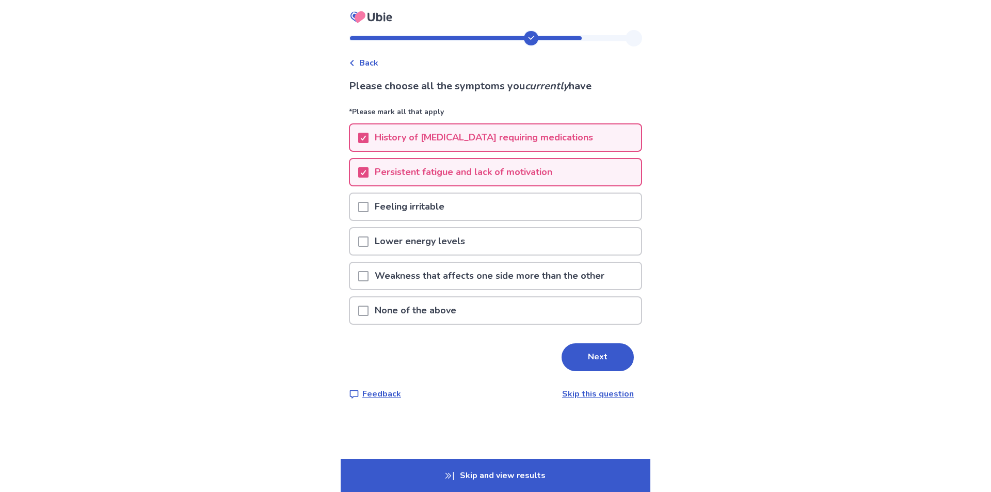
click at [363, 207] on span at bounding box center [363, 207] width 10 height 10
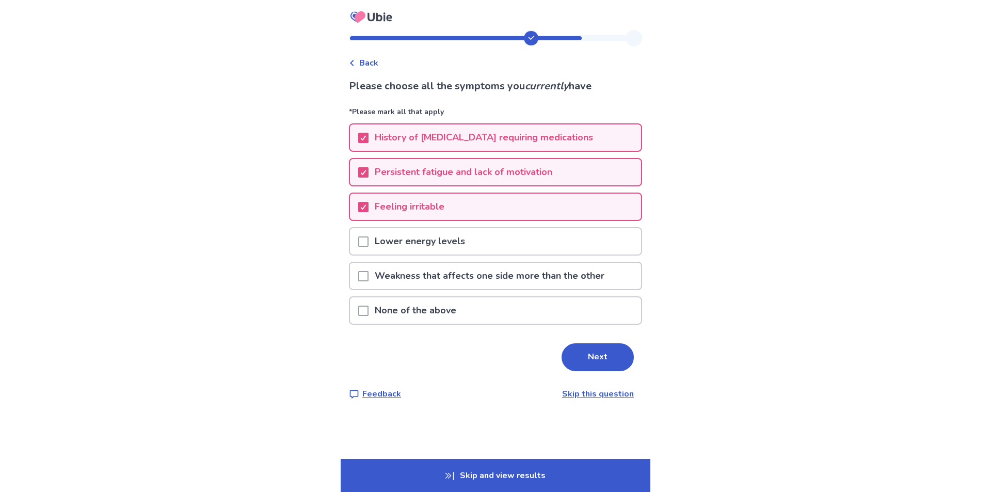
click at [360, 245] on span at bounding box center [363, 241] width 10 height 10
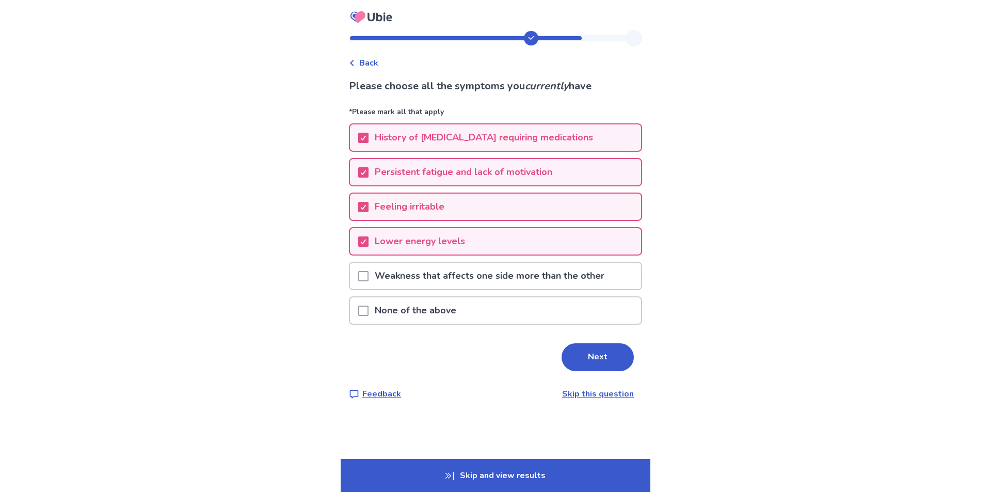
drag, startPoint x: 359, startPoint y: 274, endPoint x: 386, endPoint y: 292, distance: 33.2
click at [359, 275] on span at bounding box center [363, 276] width 10 height 10
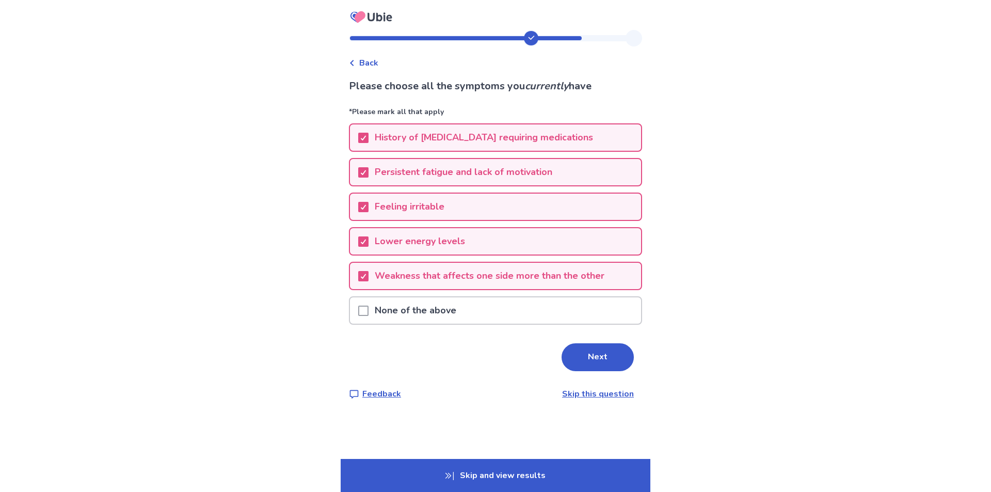
click at [600, 356] on button "Next" at bounding box center [597, 357] width 72 height 28
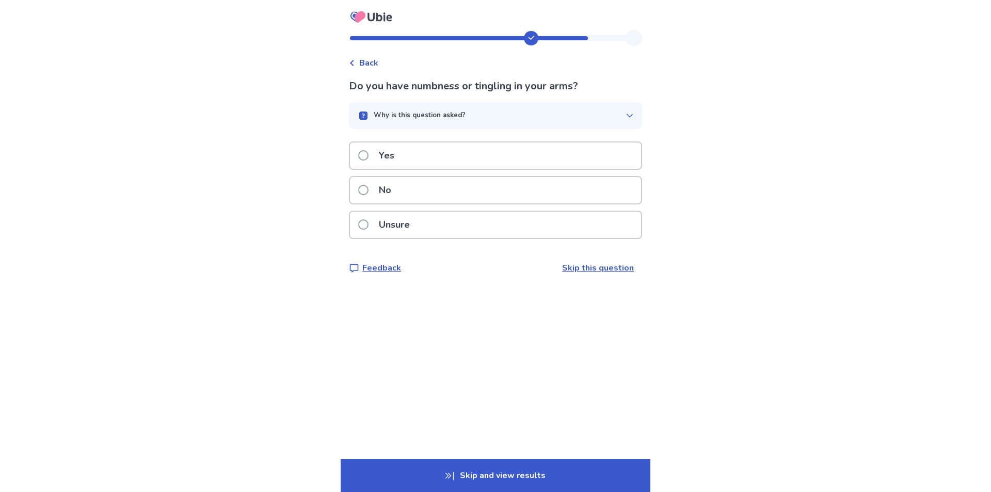
click at [363, 154] on span at bounding box center [363, 155] width 10 height 10
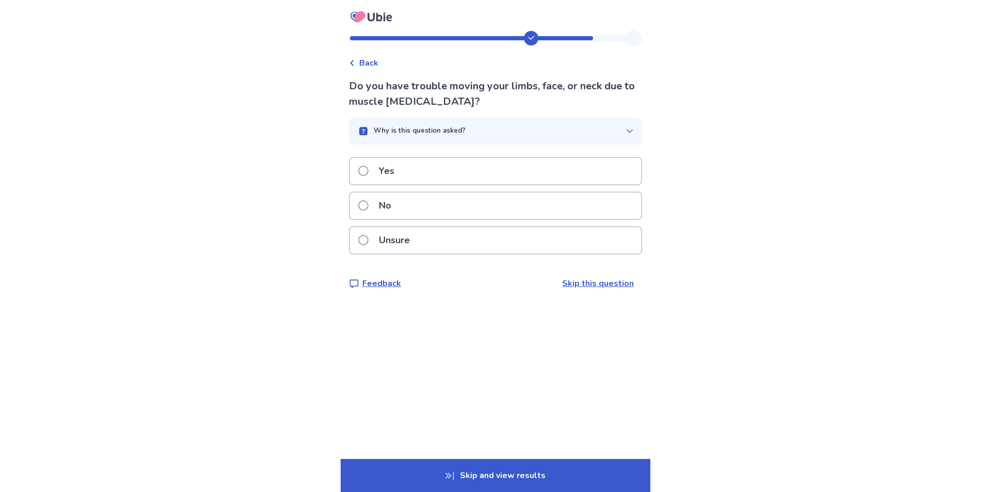
click at [363, 207] on span at bounding box center [363, 205] width 10 height 10
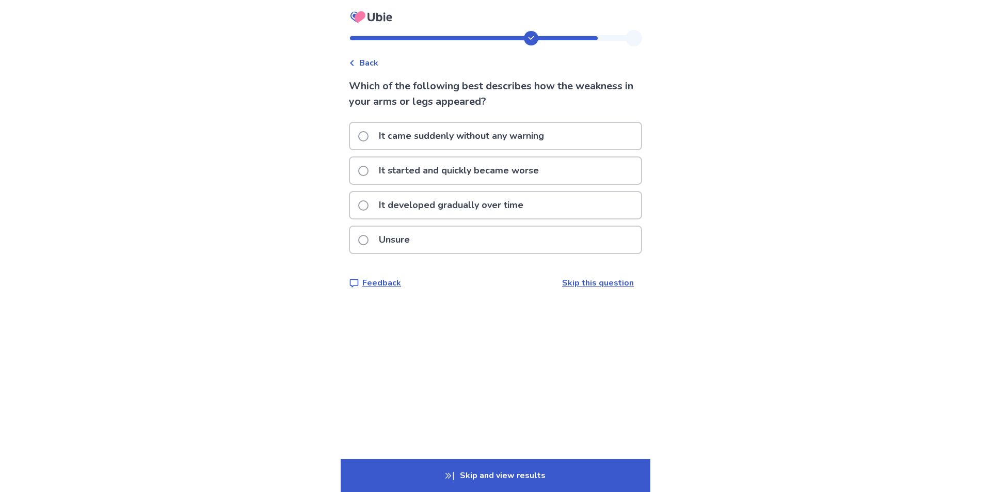
click at [363, 205] on span at bounding box center [363, 205] width 10 height 10
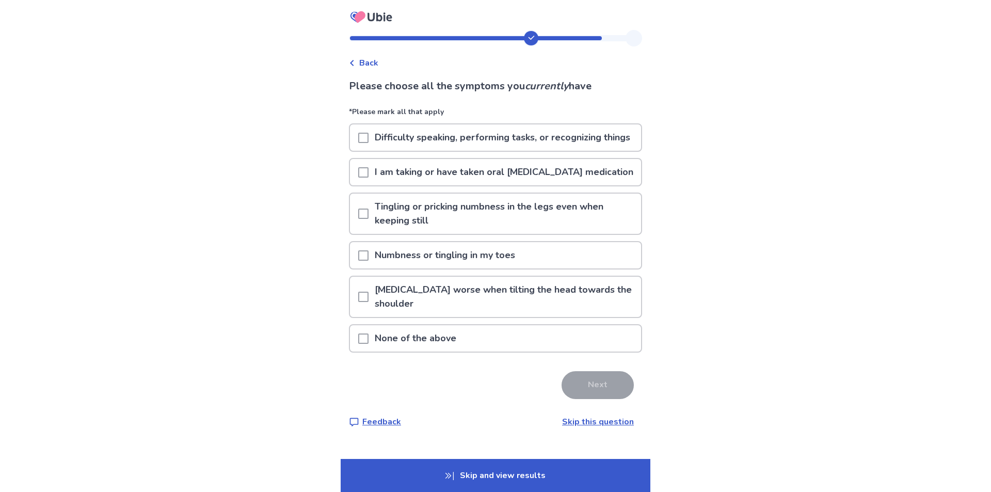
click at [360, 172] on span at bounding box center [363, 172] width 10 height 10
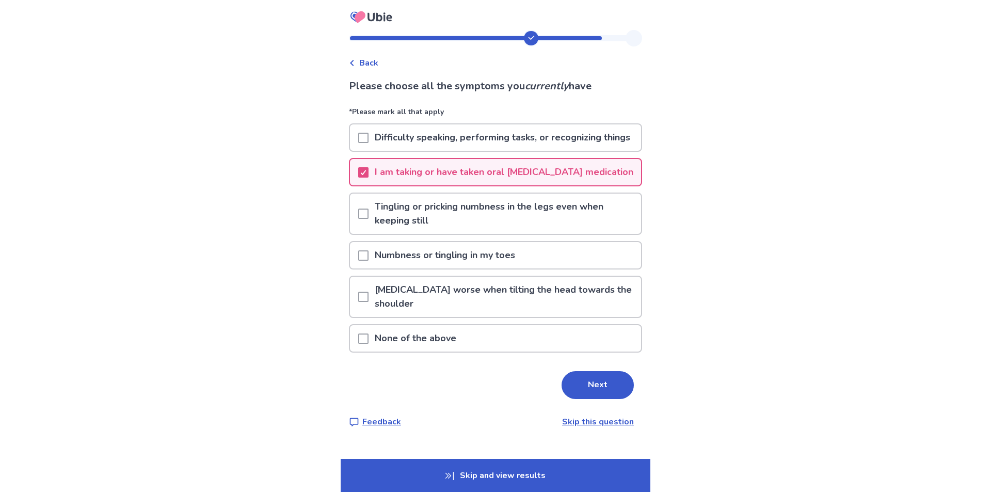
click at [364, 213] on span at bounding box center [363, 213] width 10 height 10
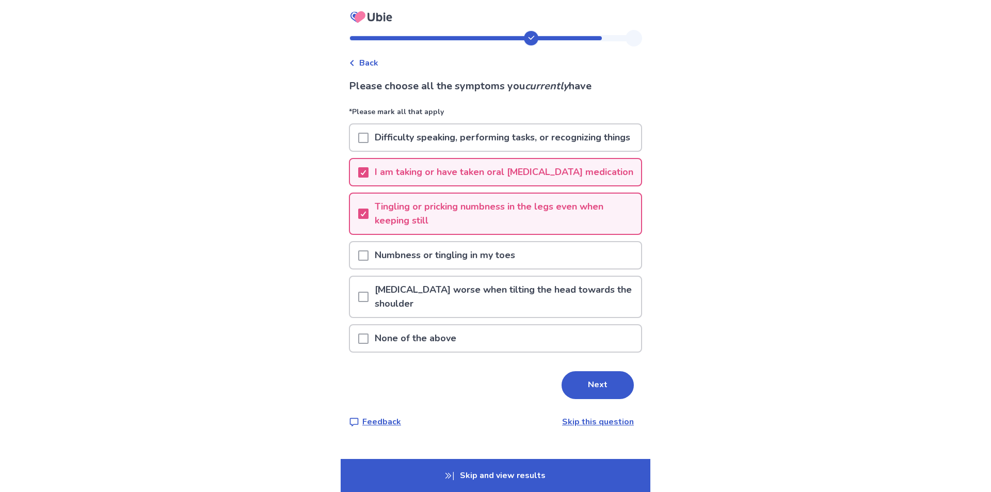
click at [364, 252] on span at bounding box center [363, 255] width 10 height 10
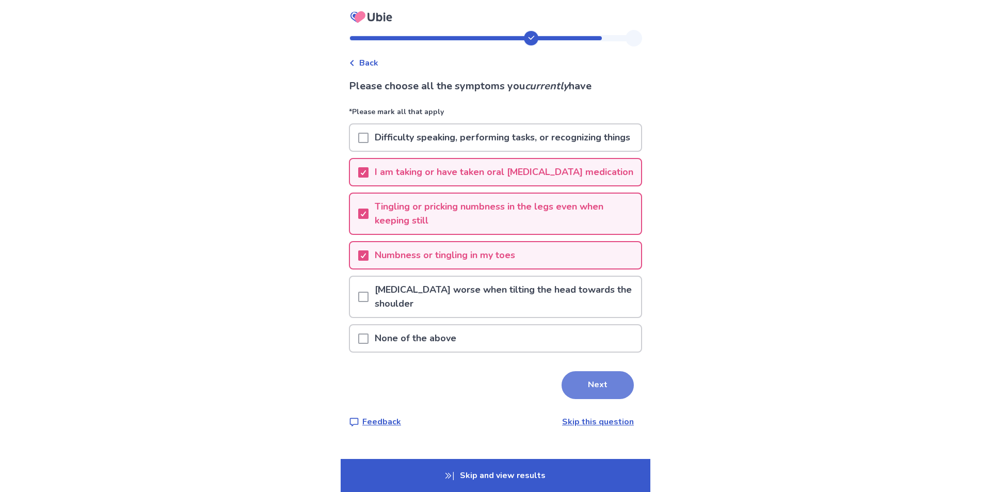
click at [589, 381] on button "Next" at bounding box center [597, 385] width 72 height 28
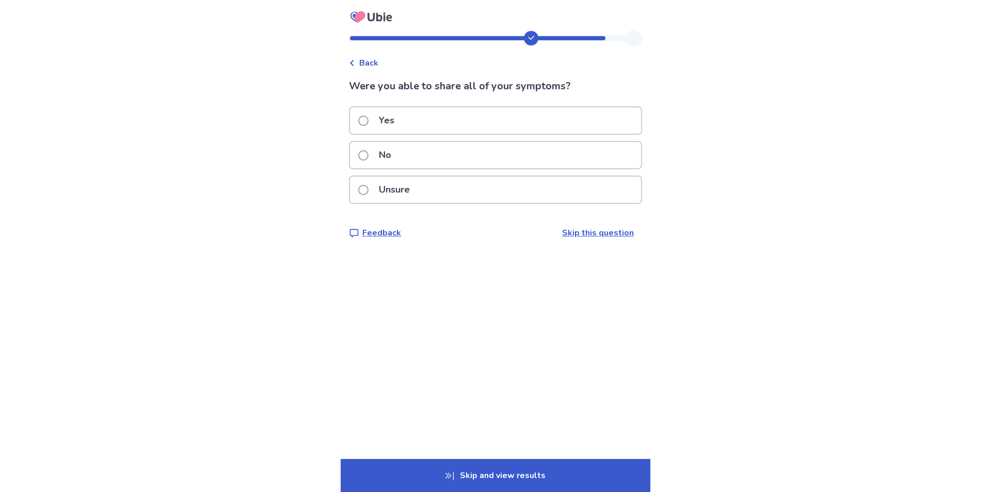
click at [367, 189] on span at bounding box center [363, 190] width 10 height 10
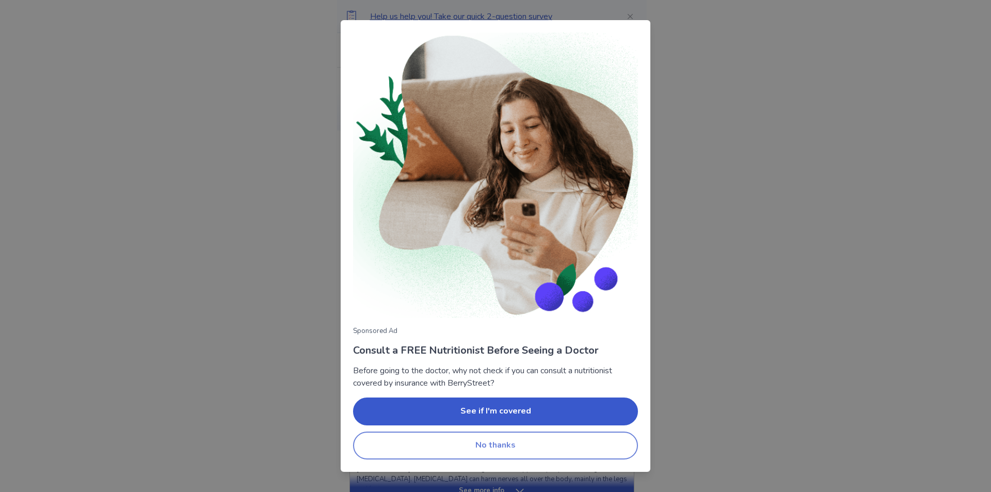
click at [501, 439] on button "No thanks" at bounding box center [495, 445] width 285 height 28
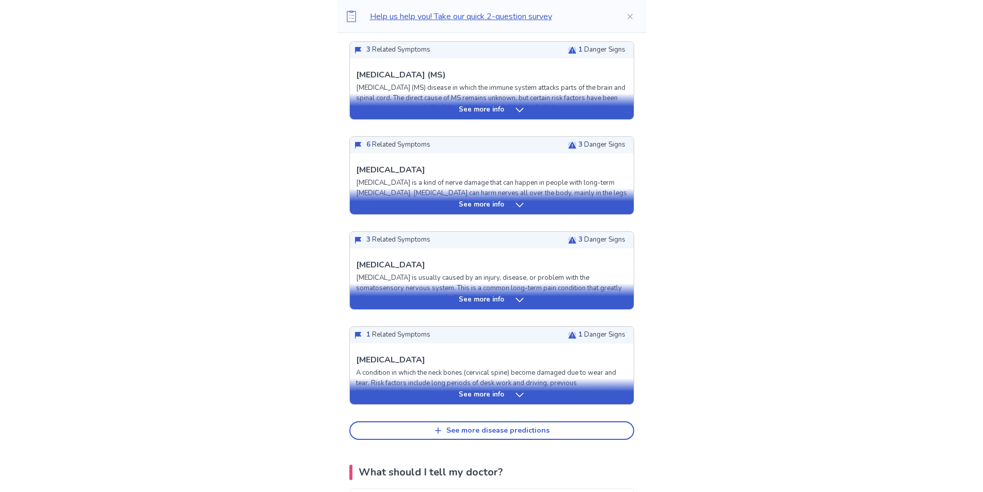
scroll to position [310, 0]
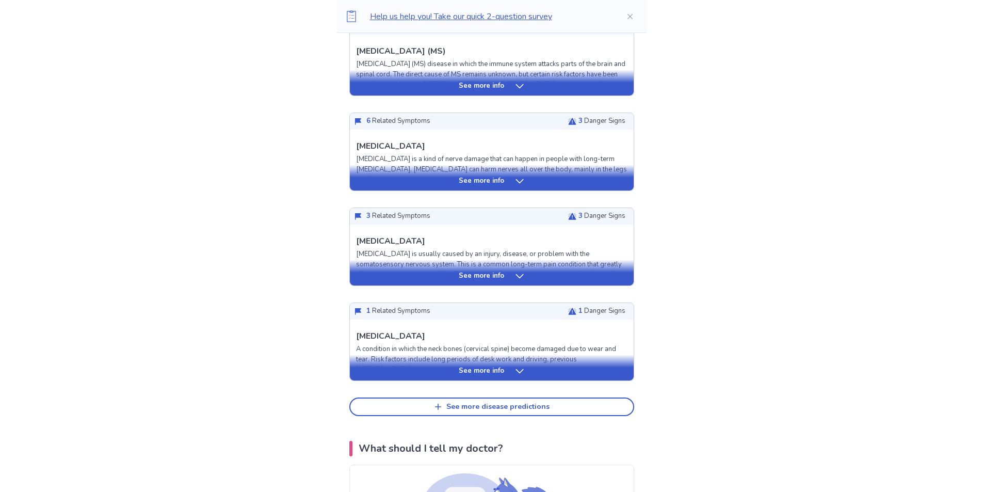
click at [504, 371] on p "See more info" at bounding box center [481, 371] width 45 height 10
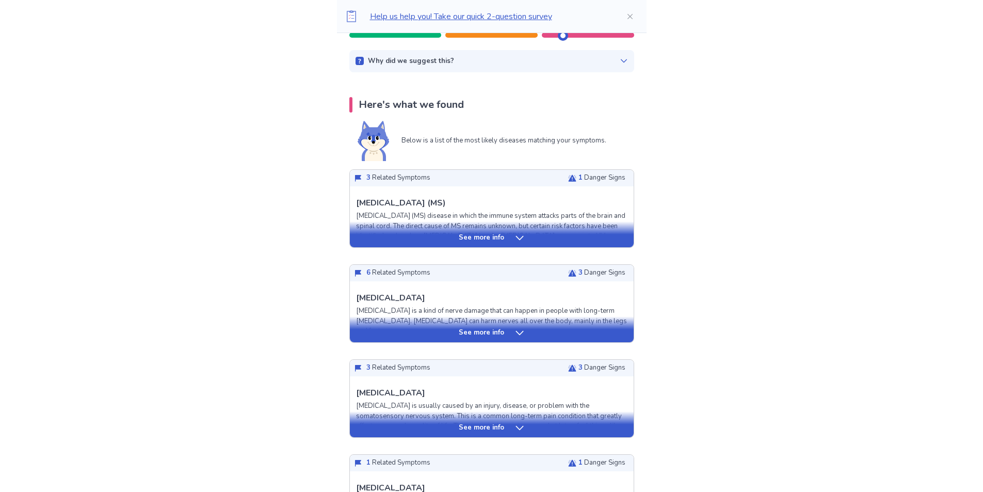
scroll to position [155, 0]
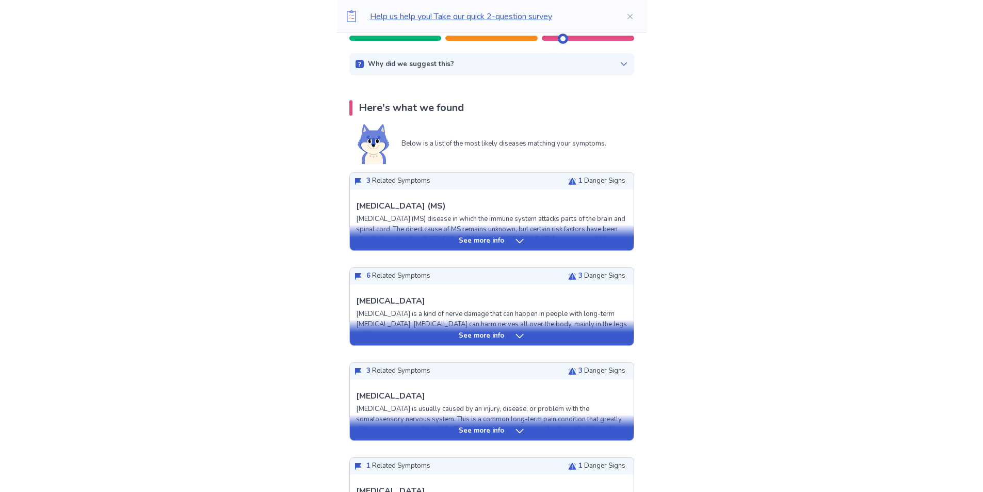
click at [506, 245] on div "See more info" at bounding box center [492, 241] width 284 height 10
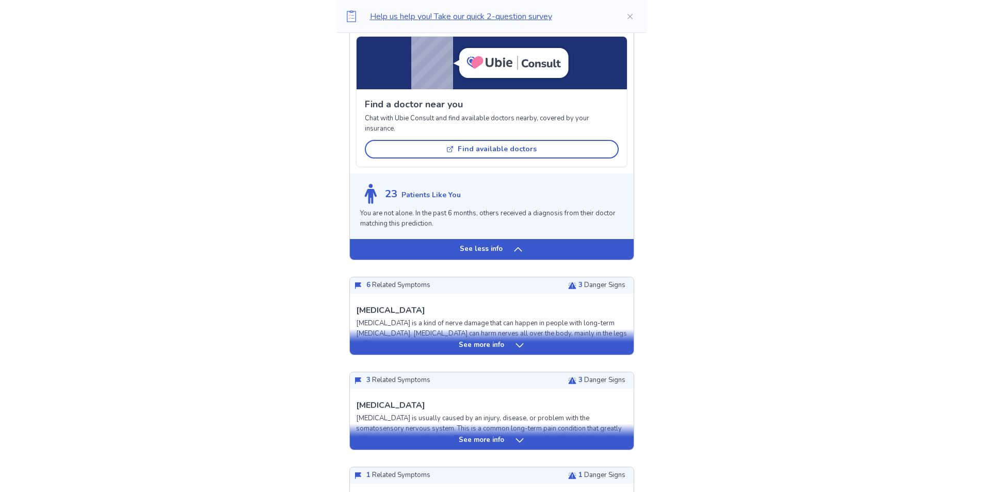
scroll to position [877, 0]
